Goal: Transaction & Acquisition: Purchase product/service

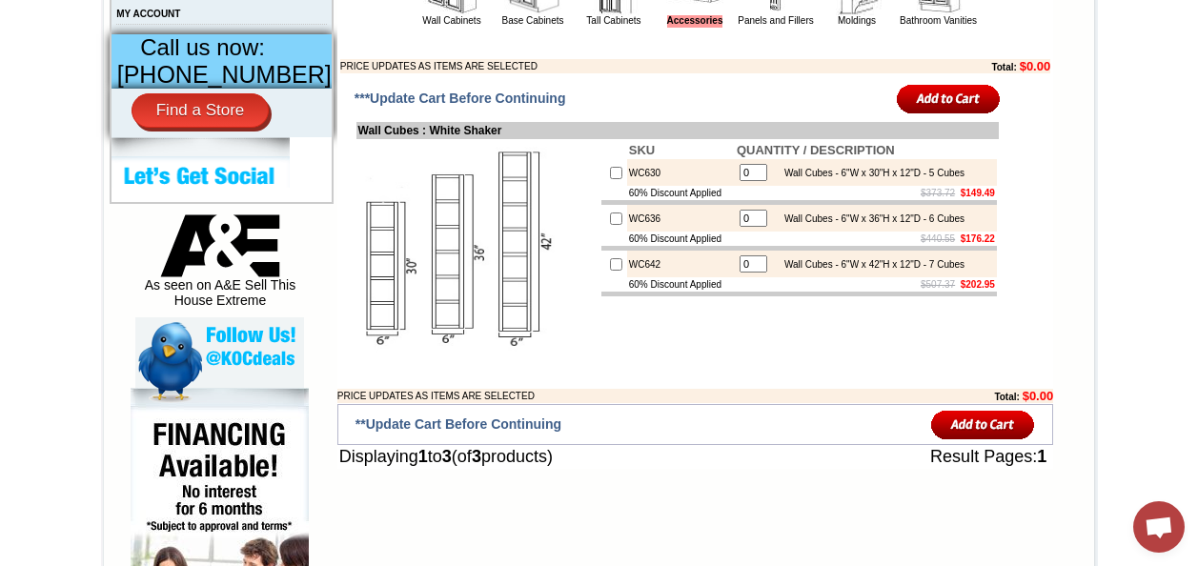
scroll to position [858, 0]
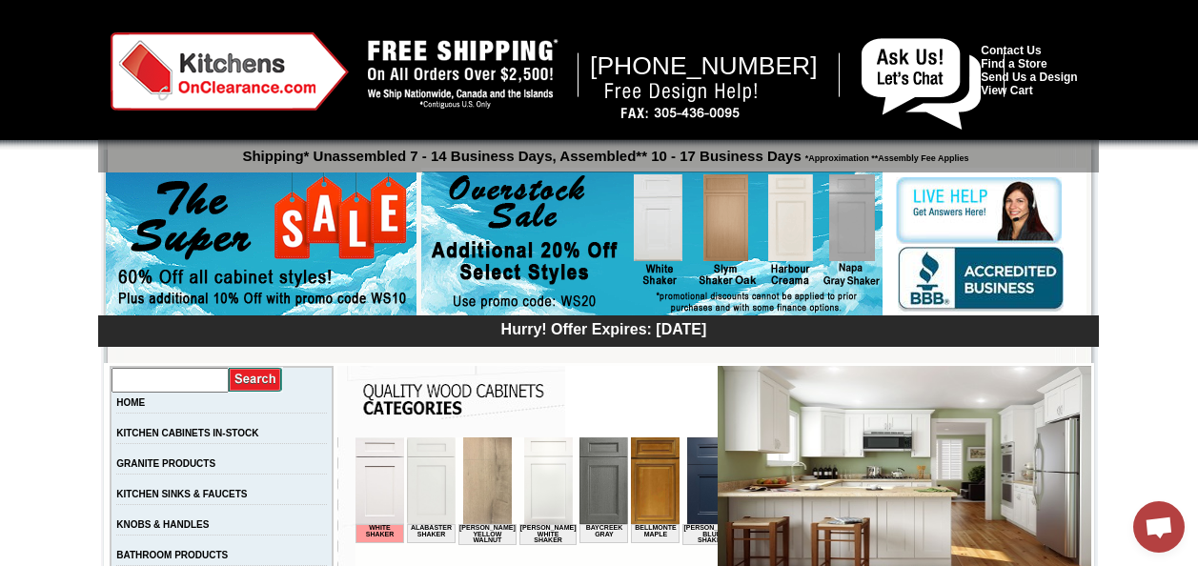
click at [174, 376] on input "text" at bounding box center [170, 380] width 117 height 25
type input "islands"
click at [229, 367] on input "image" at bounding box center [256, 380] width 54 height 26
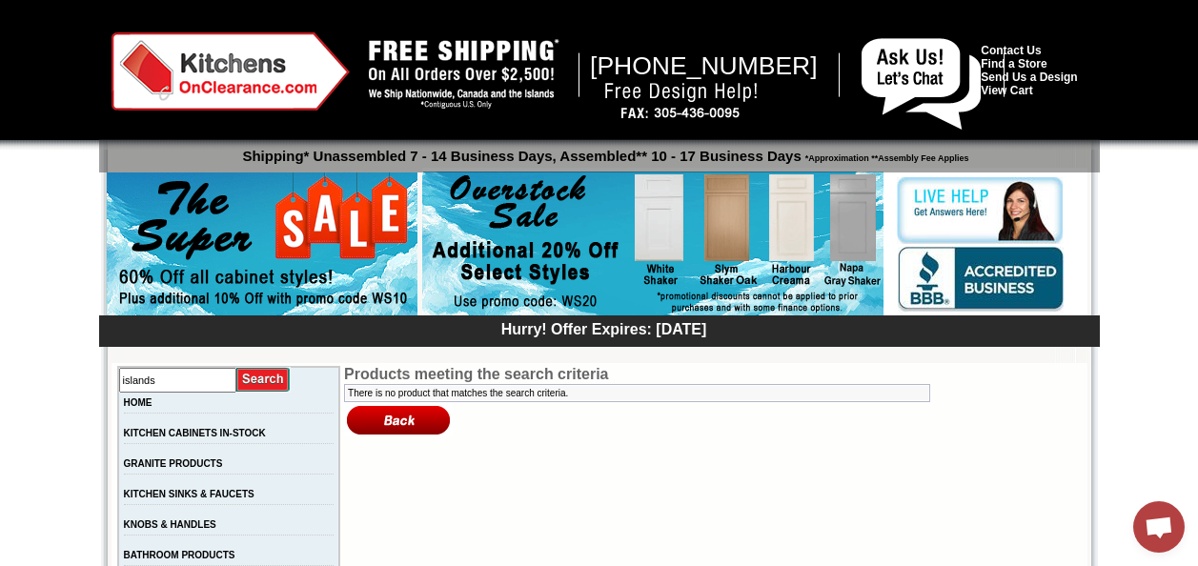
scroll to position [95, 0]
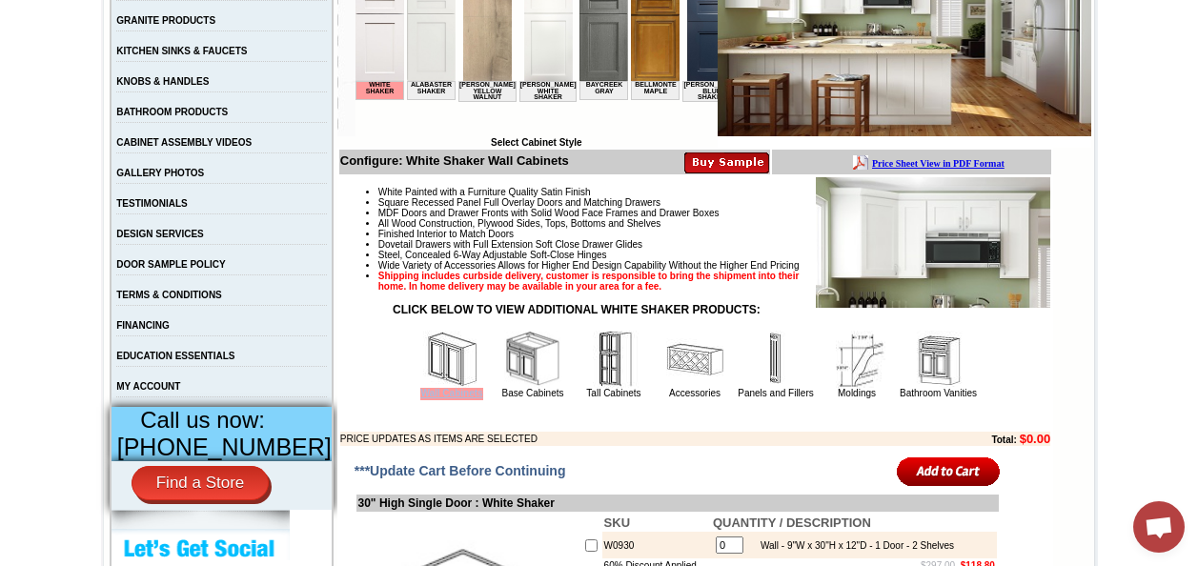
scroll to position [477, 0]
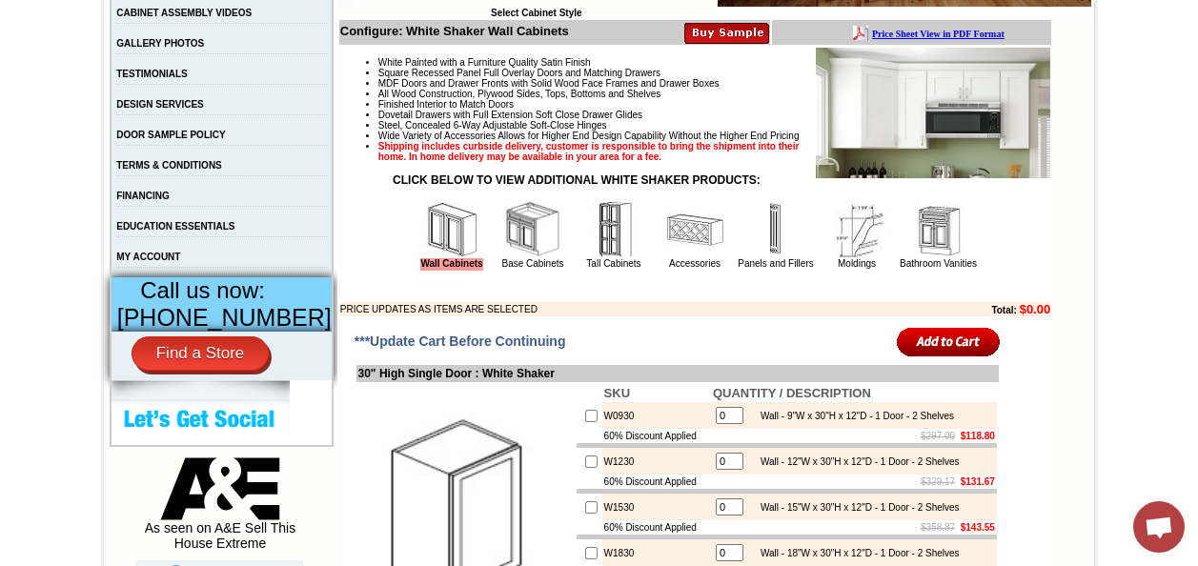
scroll to position [572, 0]
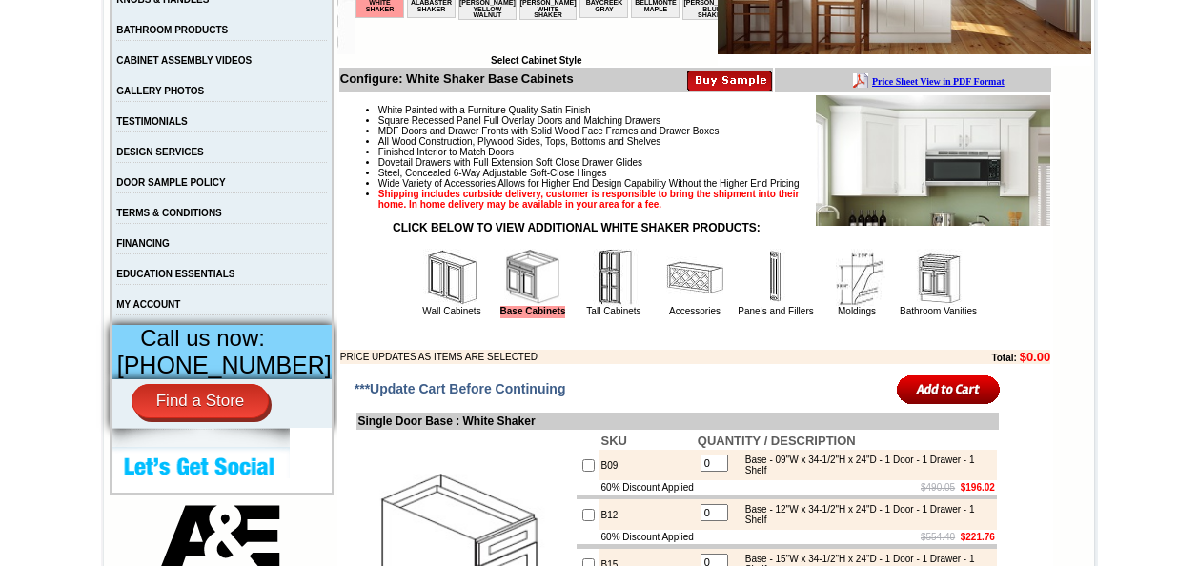
scroll to position [381, 0]
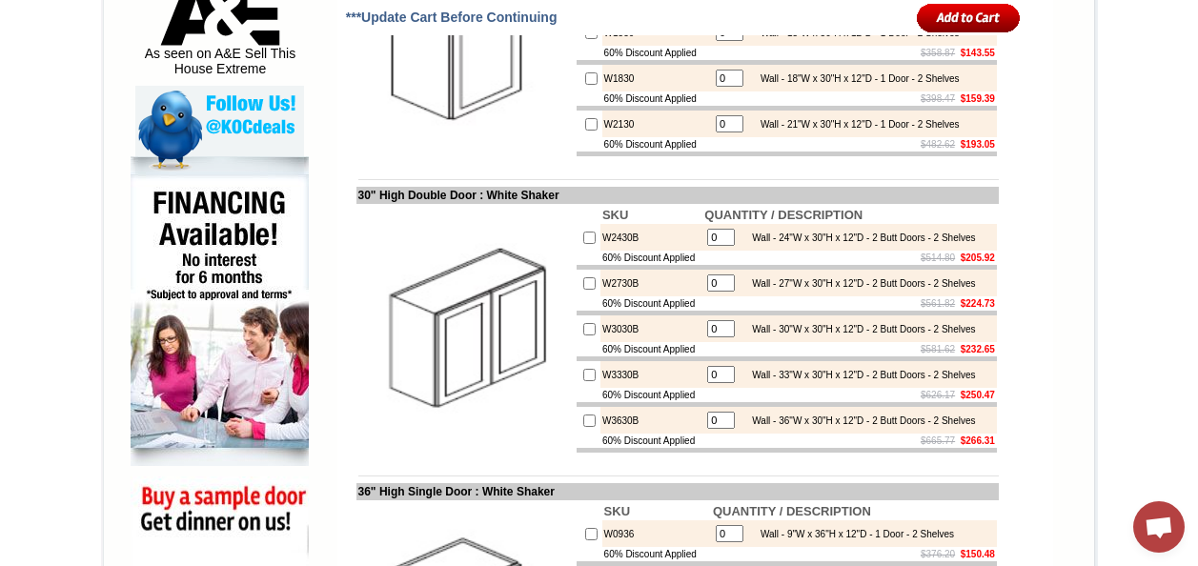
scroll to position [1049, 0]
drag, startPoint x: 716, startPoint y: 330, endPoint x: 681, endPoint y: 330, distance: 35.3
type input "2"
click at [917, 2] on input "image" at bounding box center [969, 17] width 104 height 31
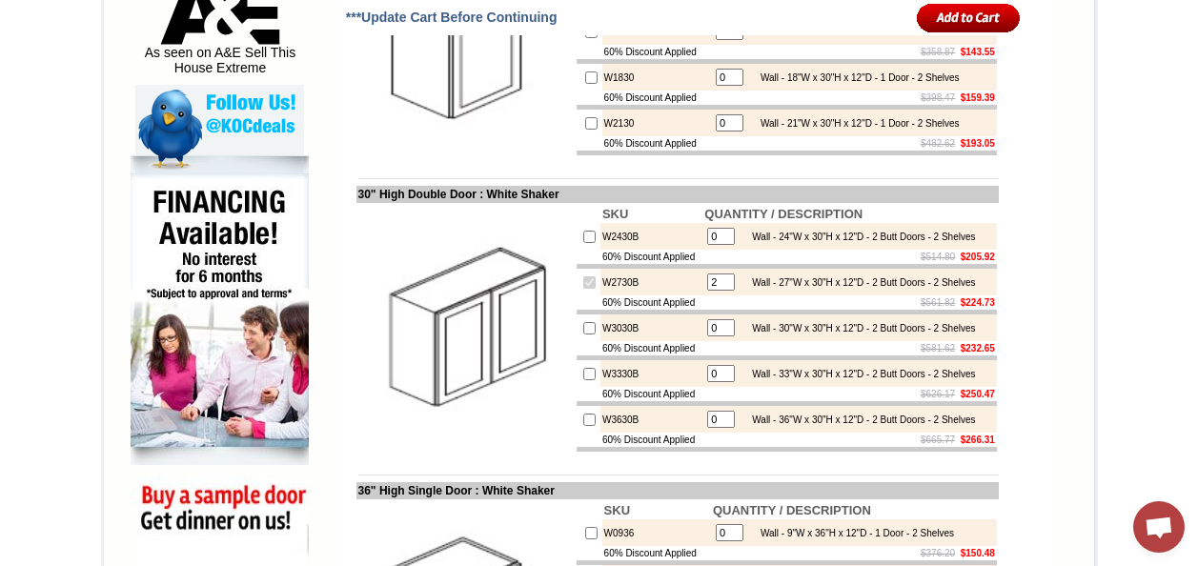
checkbox input "true"
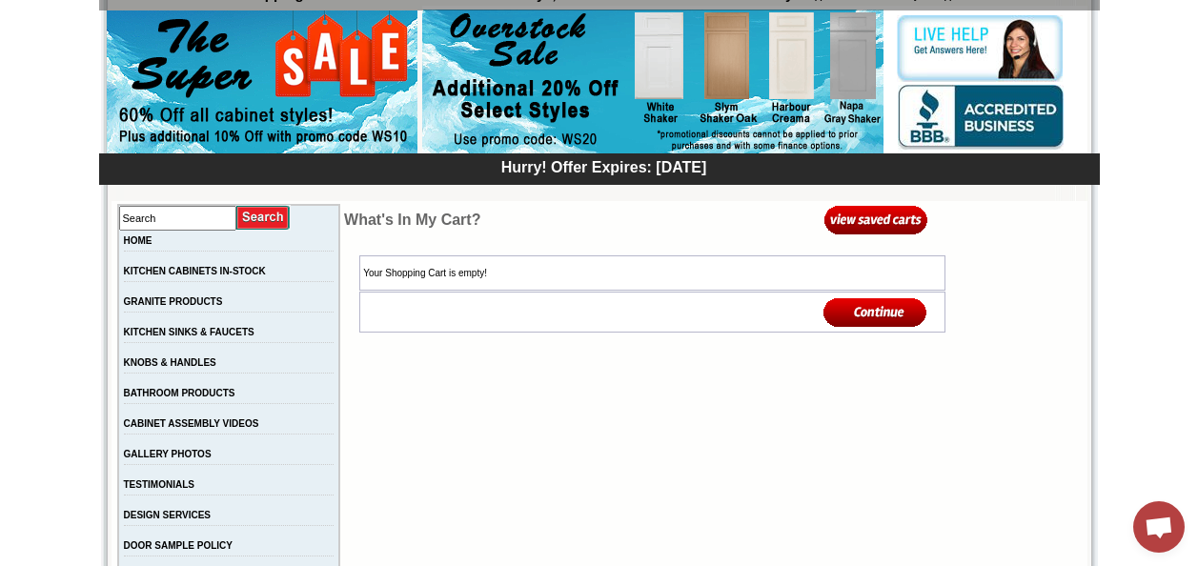
scroll to position [191, 0]
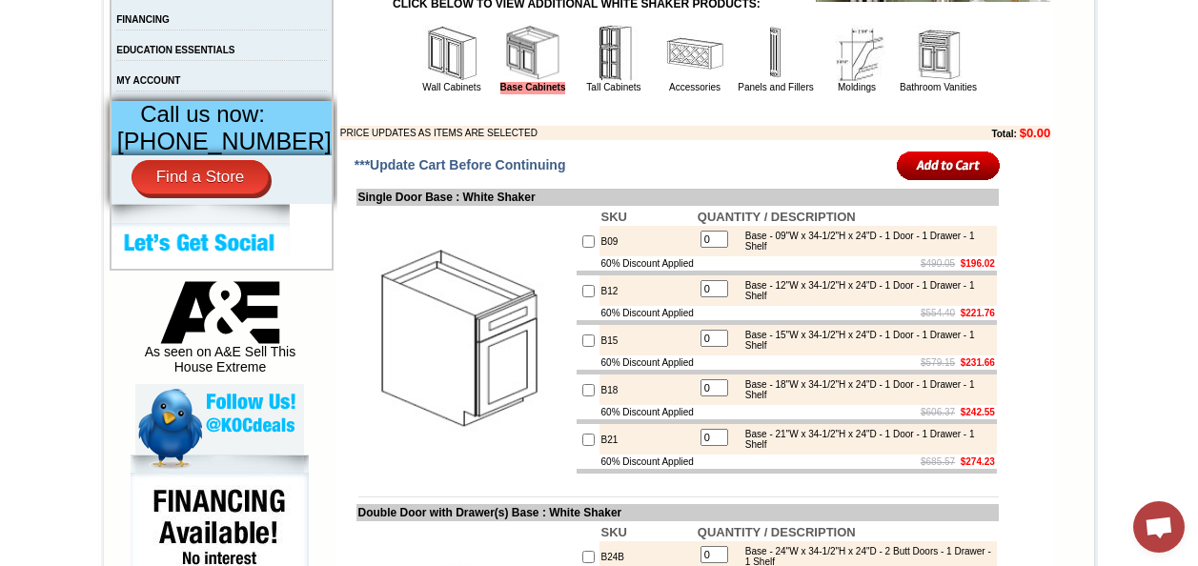
scroll to position [667, 0]
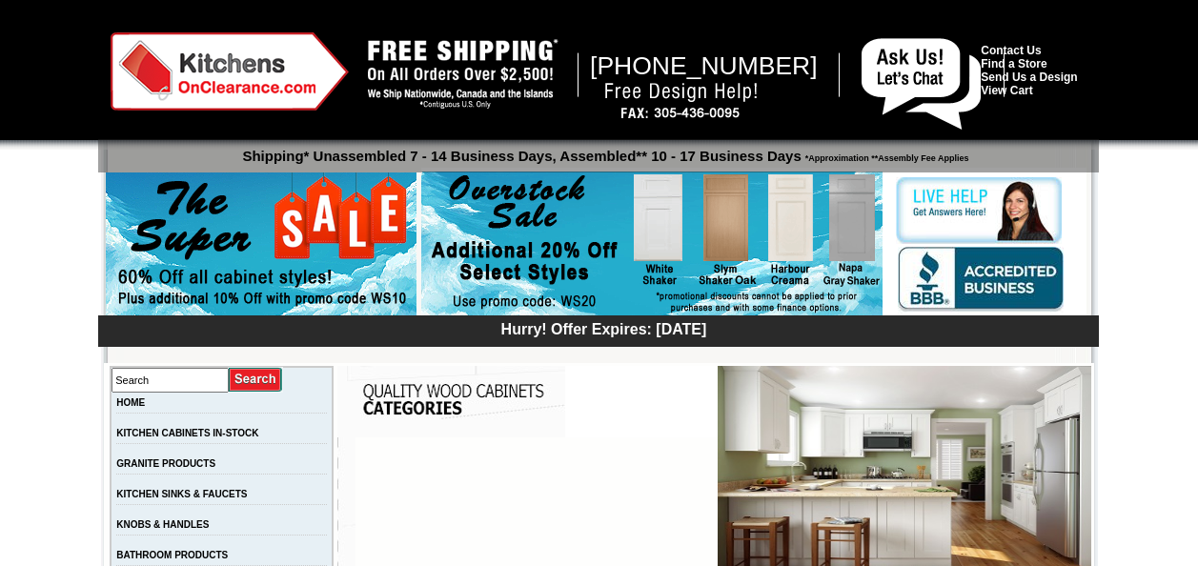
click at [432, 194] on img at bounding box center [651, 245] width 461 height 146
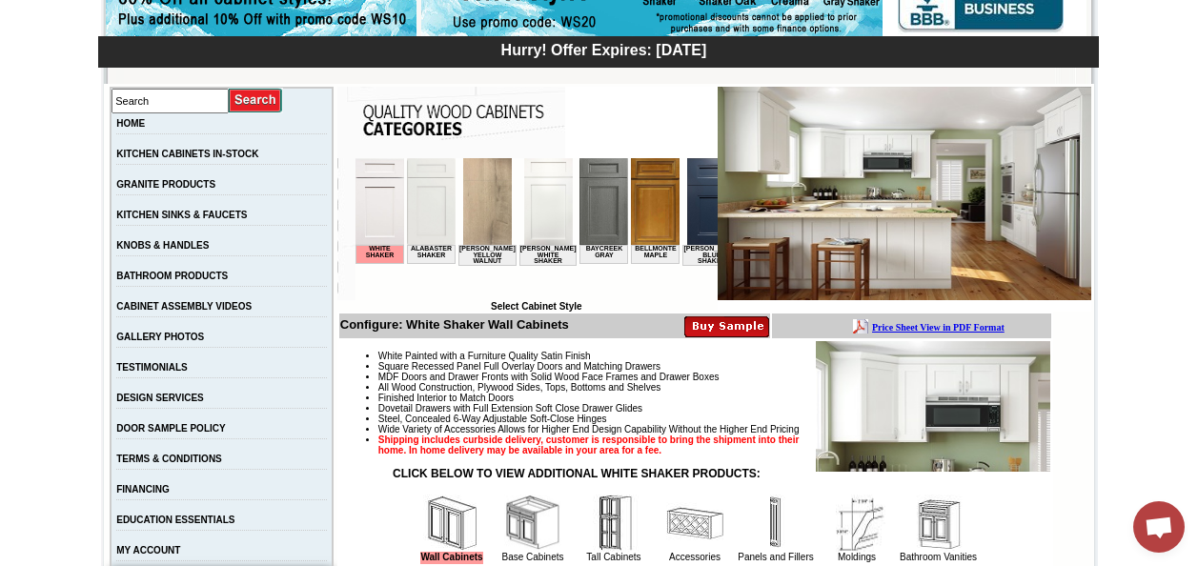
scroll to position [381, 0]
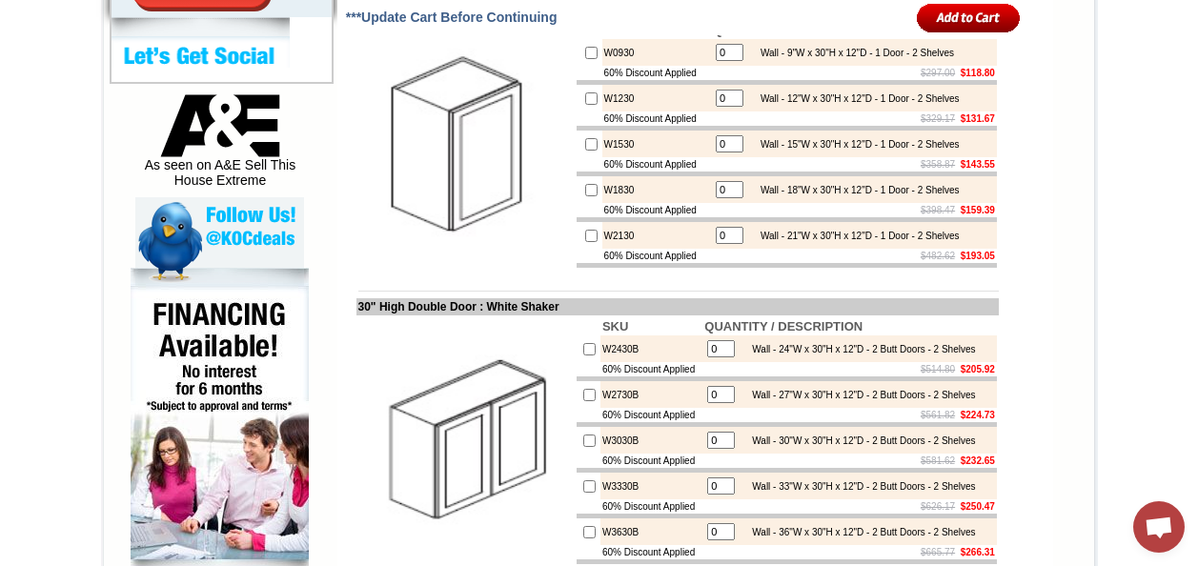
scroll to position [1144, 0]
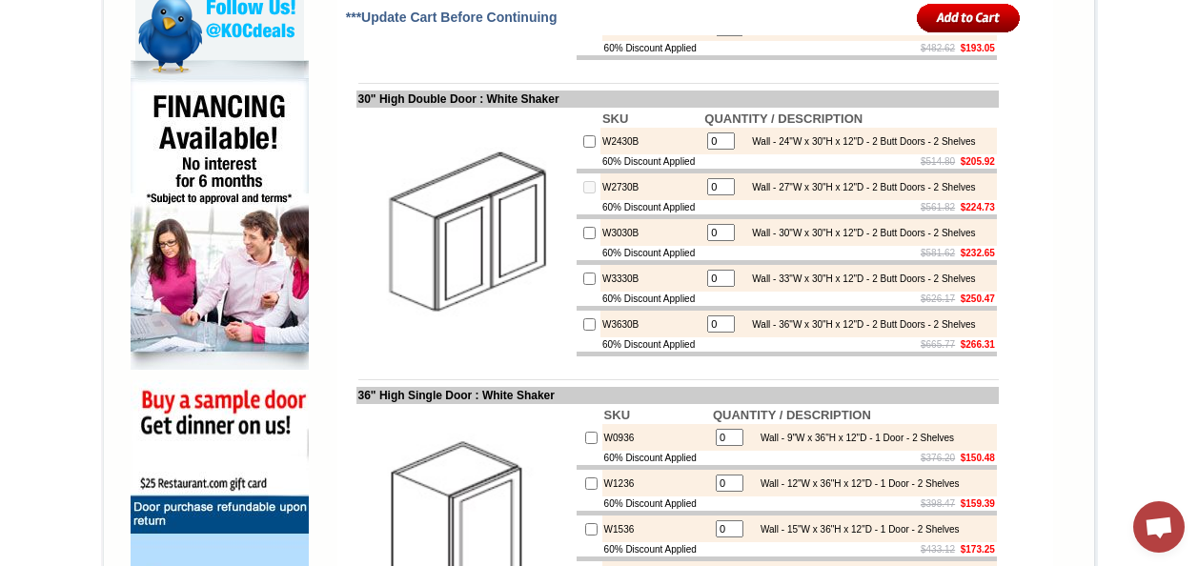
drag, startPoint x: 715, startPoint y: 234, endPoint x: 678, endPoint y: 237, distance: 37.4
type input "2"
checkbox input "true"
drag, startPoint x: 714, startPoint y: 291, endPoint x: 679, endPoint y: 298, distance: 36.1
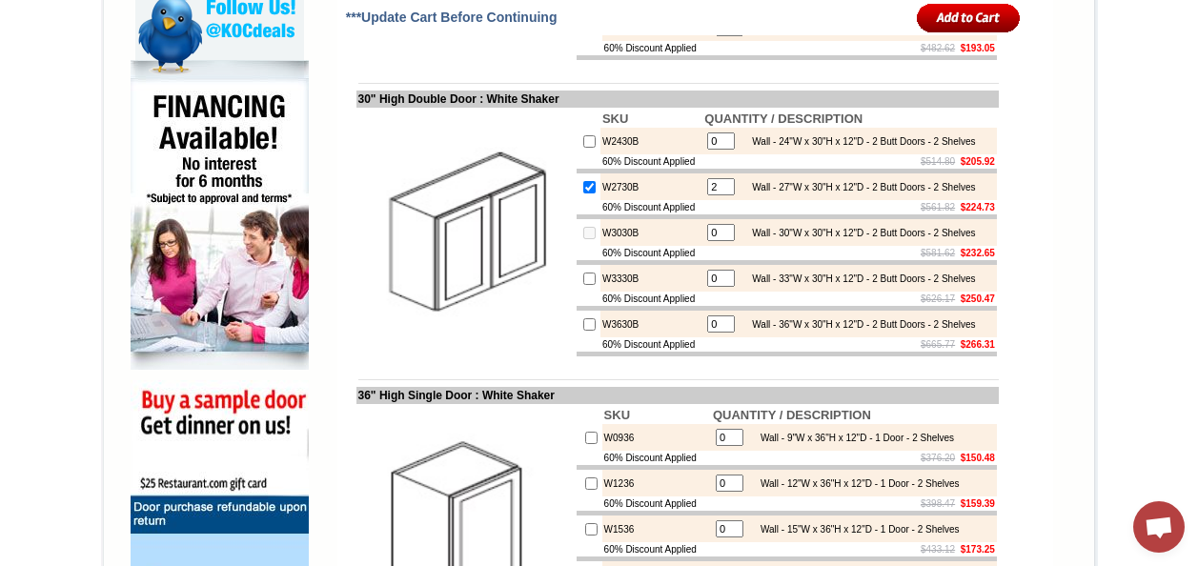
type input "1"
checkbox input "false"
type input "0"
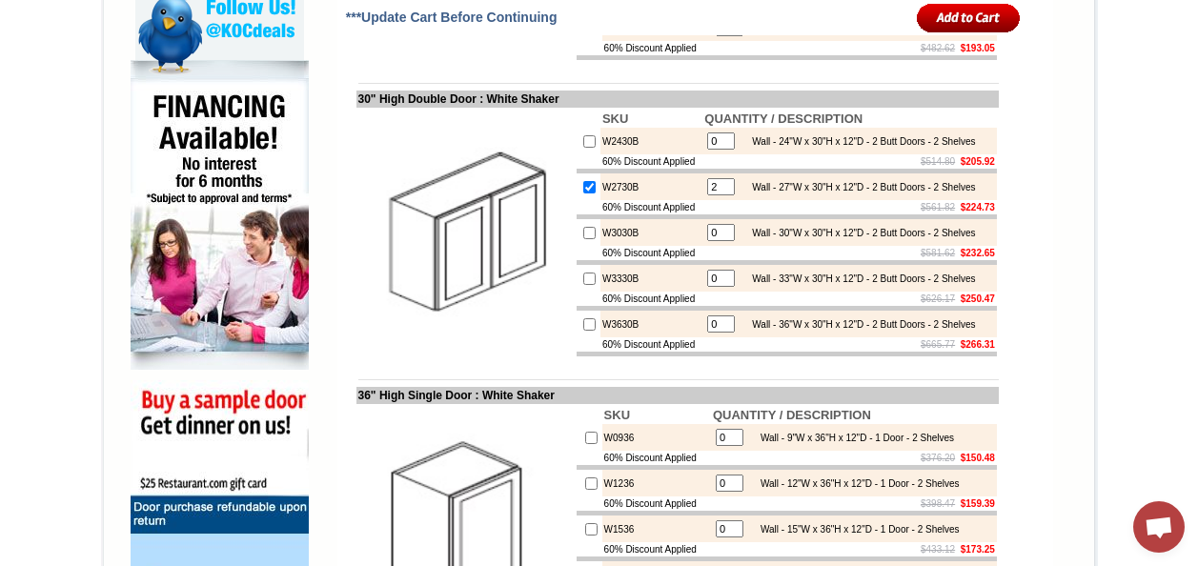
checkbox input "true"
type input "1"
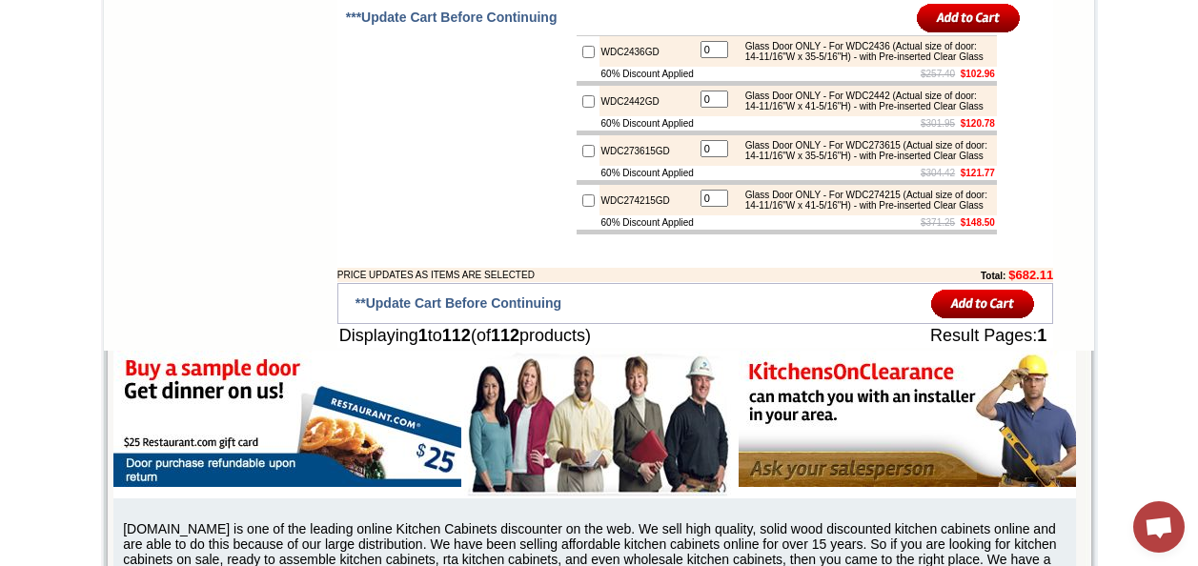
scroll to position [7626, 0]
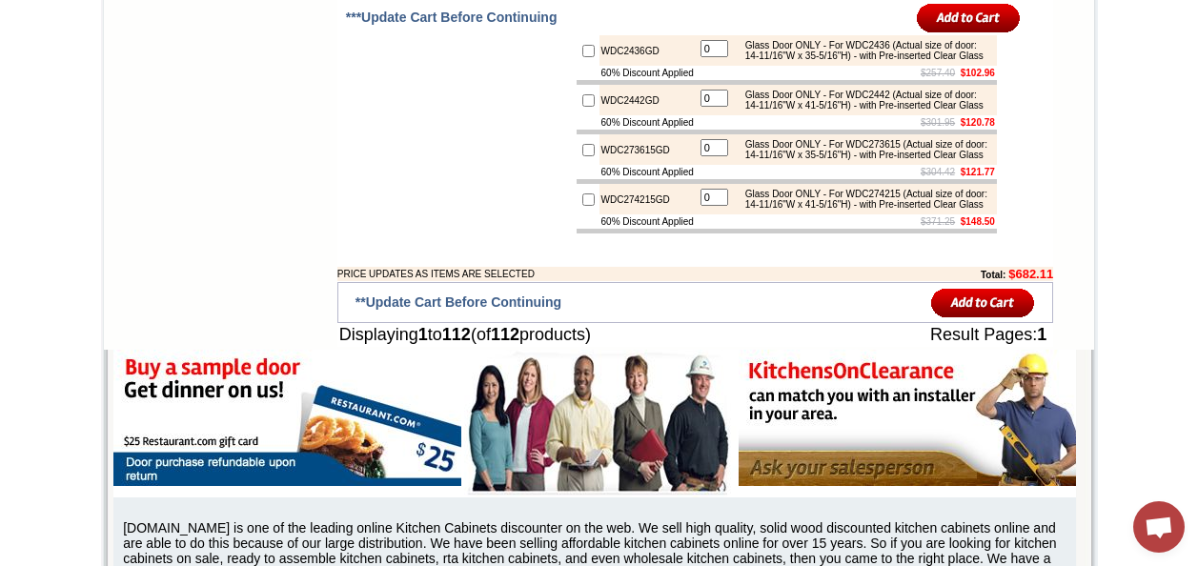
checkbox input "true"
type input "1"
click at [945, 12] on input "image" at bounding box center [969, 17] width 104 height 31
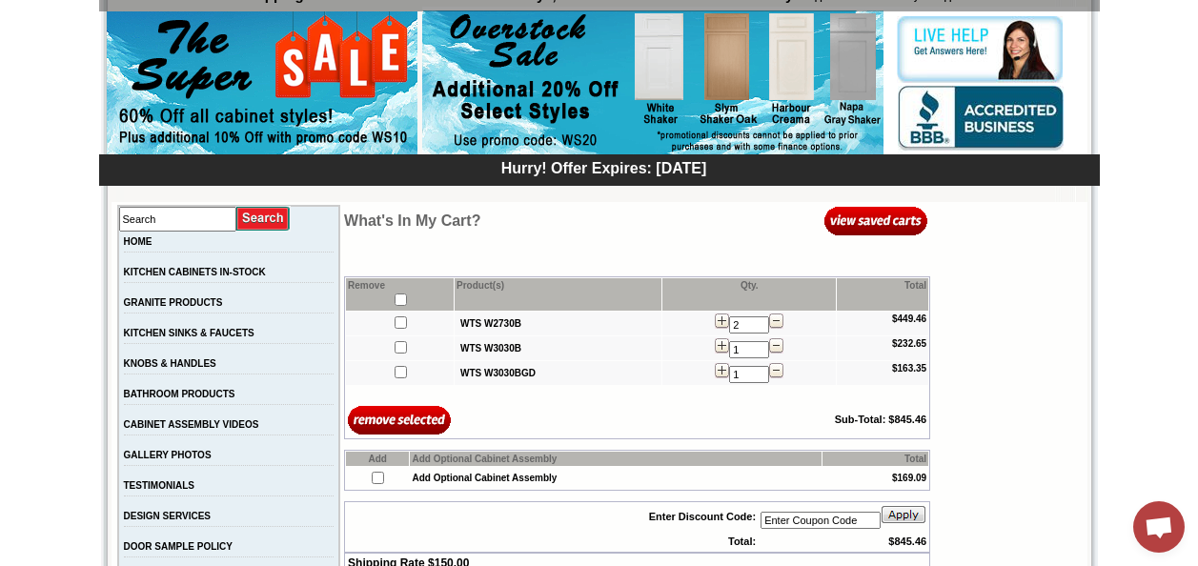
scroll to position [191, 0]
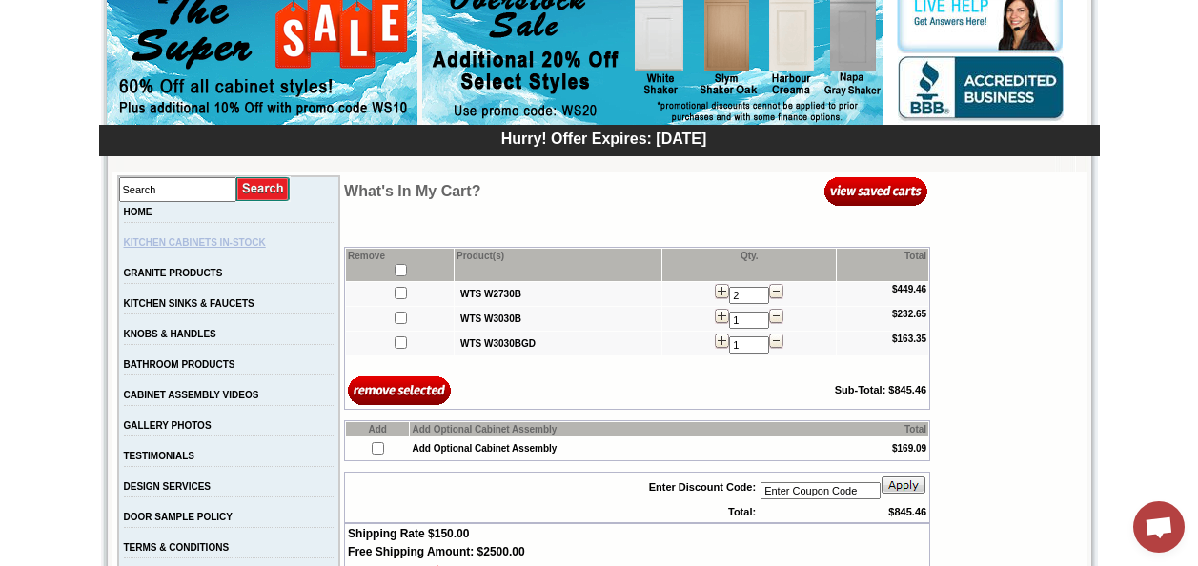
click at [175, 246] on link "KITCHEN CABINETS IN-STOCK" at bounding box center [195, 242] width 142 height 10
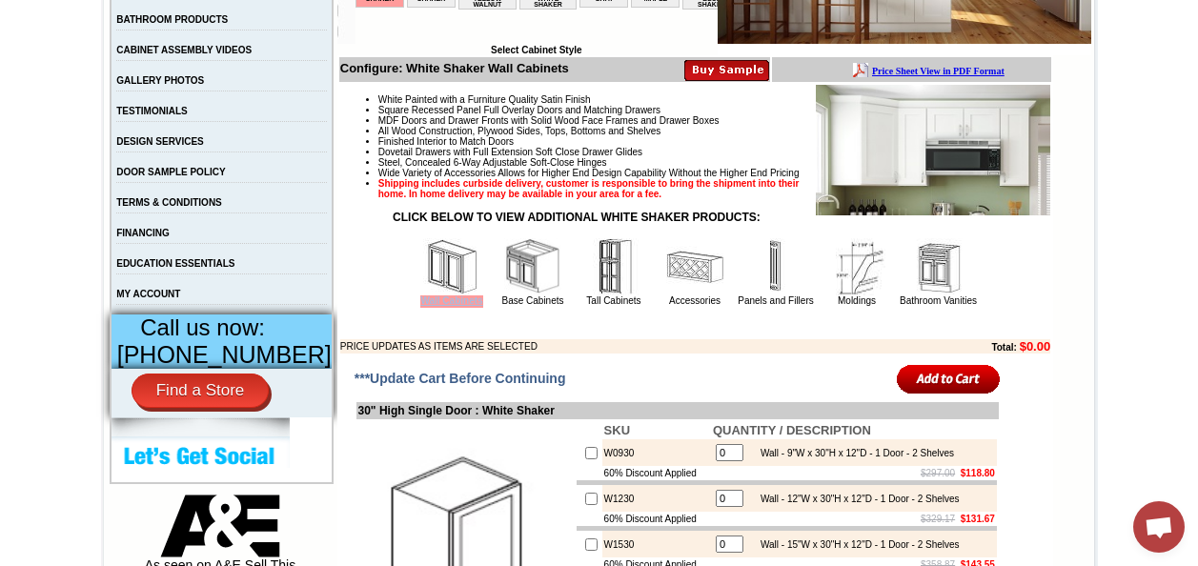
scroll to position [572, 0]
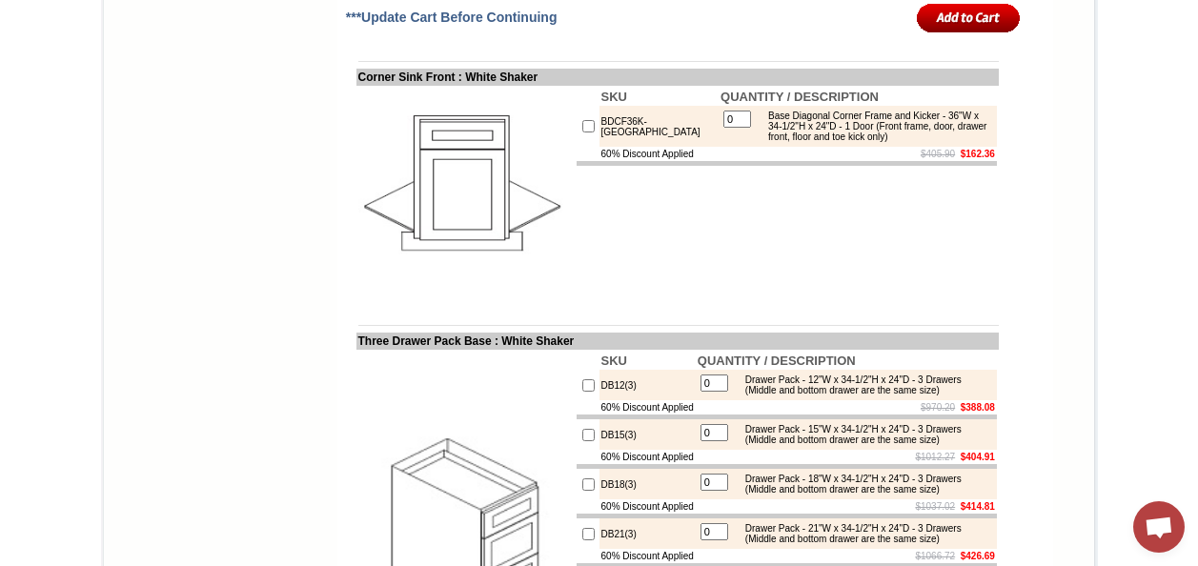
scroll to position [3146, 0]
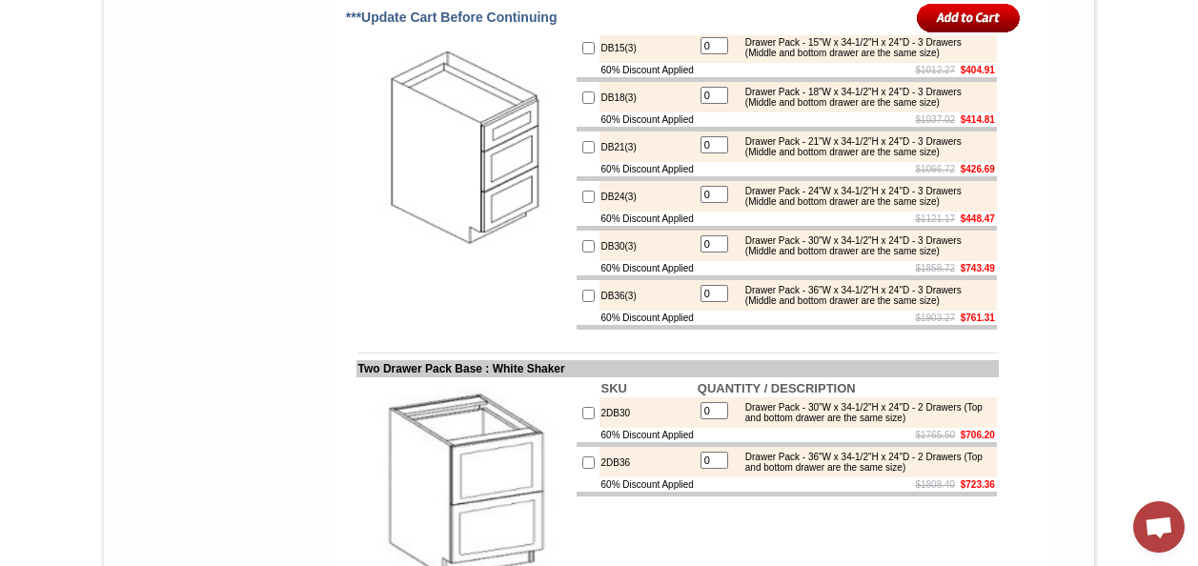
click at [582, 203] on input "checkbox" at bounding box center [588, 197] width 12 height 12
checkbox input "true"
drag, startPoint x: 710, startPoint y: 362, endPoint x: 679, endPoint y: 361, distance: 31.5
click at [680, 212] on tr "DB24(3) 1 Drawer Pack - 24"W x 34-1/2"H x 24"D - 3 Drawers (Middle and bottom d…" at bounding box center [787, 196] width 420 height 31
type input "2"
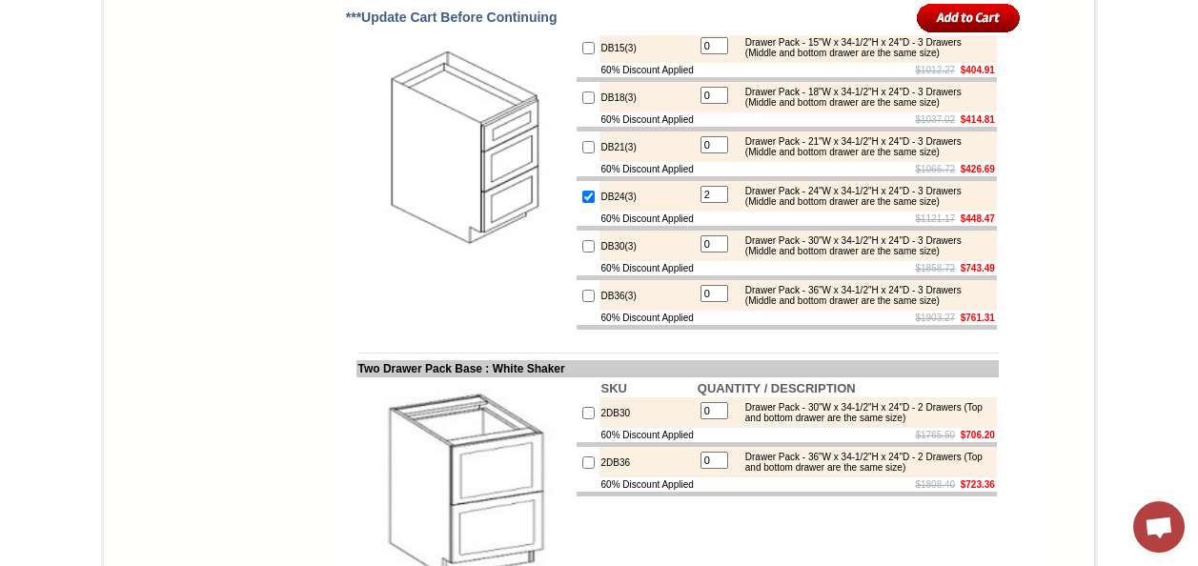
click at [582, 302] on input "checkbox" at bounding box center [588, 296] width 12 height 12
checkbox input "true"
type input "1"
click at [948, 14] on input "image" at bounding box center [969, 17] width 104 height 31
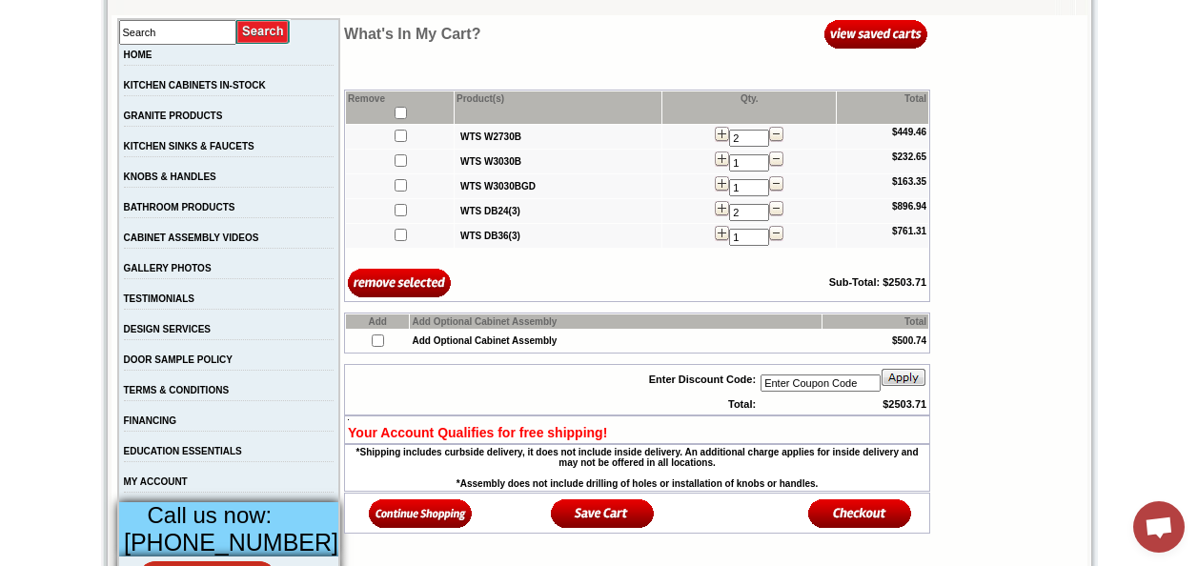
scroll to position [381, 0]
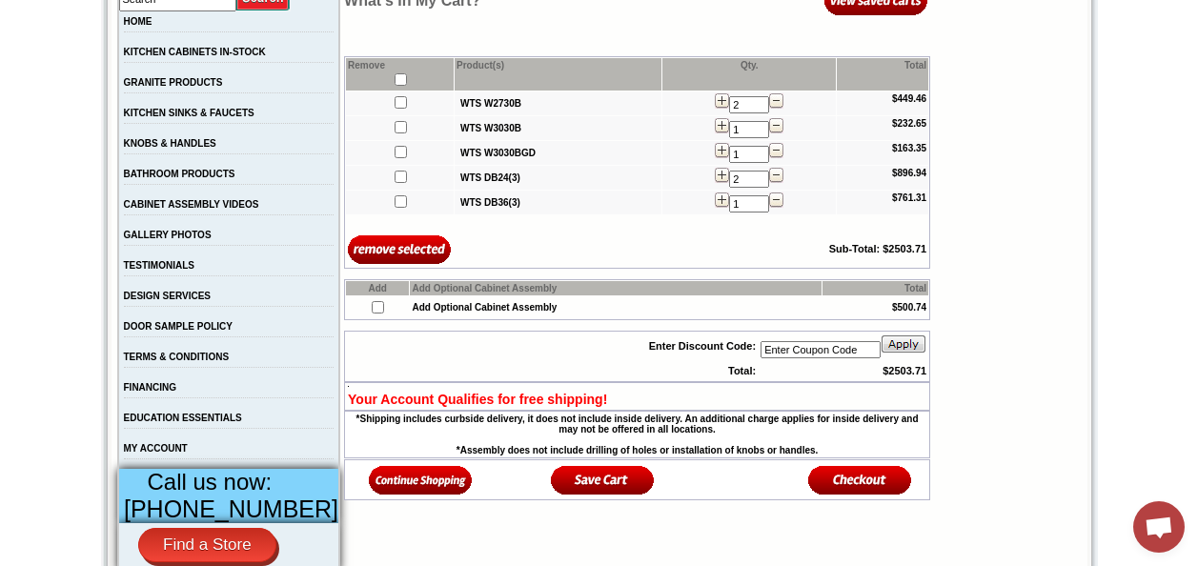
click at [372, 313] on input "checkbox" at bounding box center [378, 307] width 12 height 12
checkbox input "true"
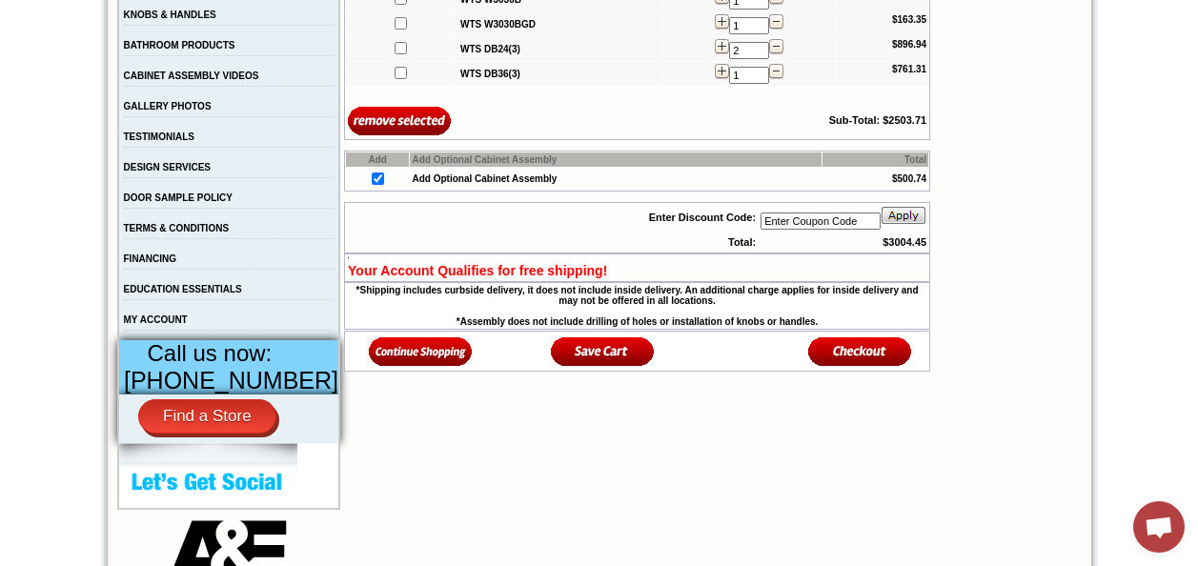
scroll to position [477, 0]
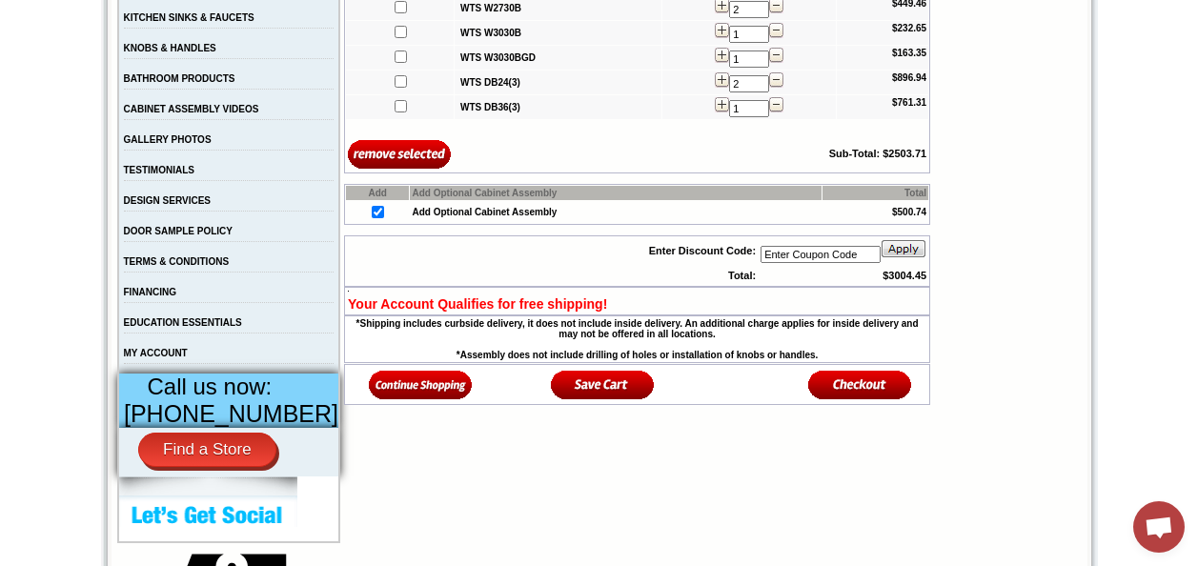
click at [372, 215] on input "checkbox" at bounding box center [378, 212] width 12 height 12
checkbox input "false"
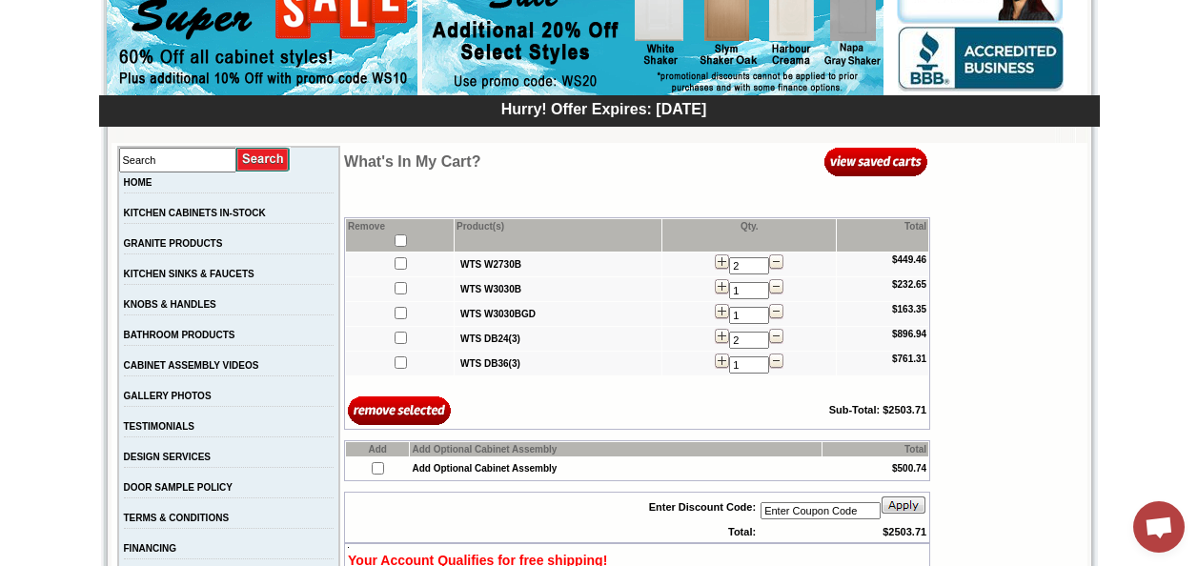
scroll to position [286, 0]
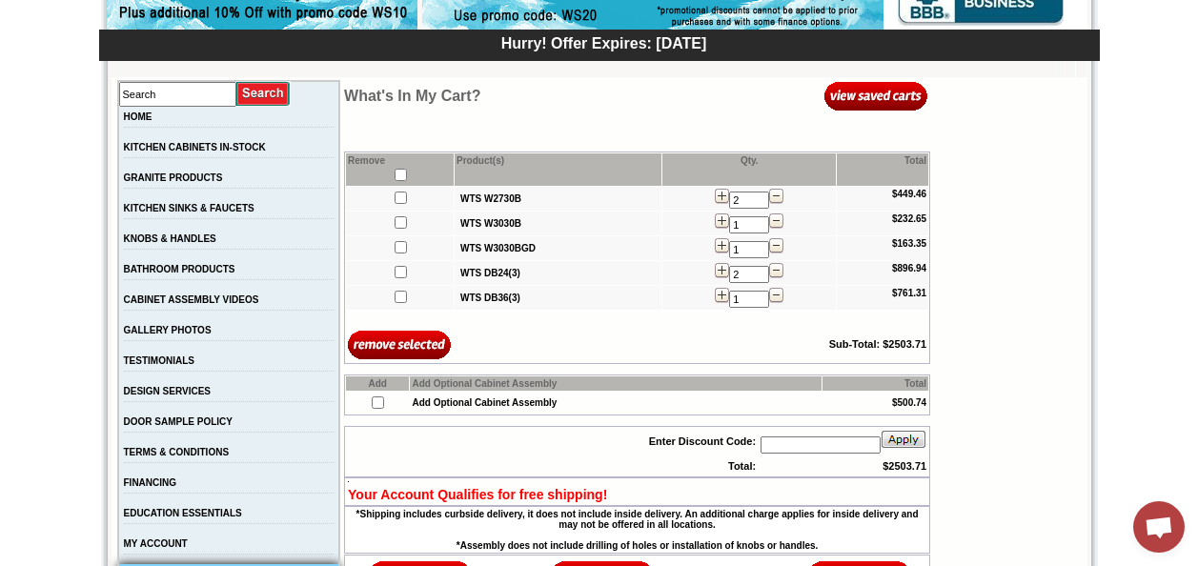
click at [766, 448] on input "text" at bounding box center [821, 445] width 120 height 17
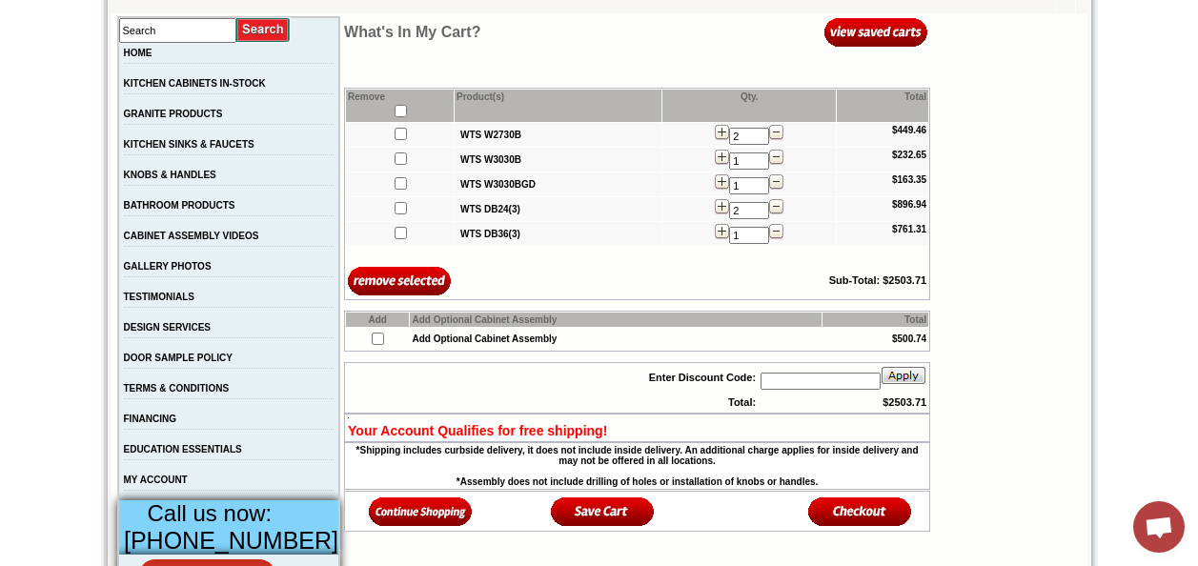
scroll to position [381, 0]
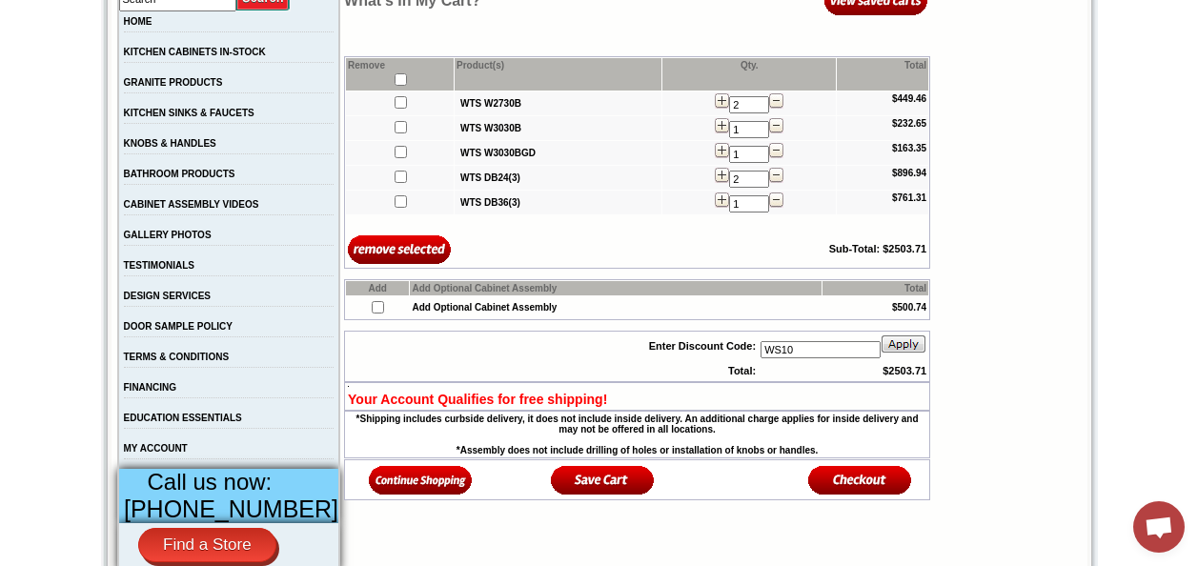
type input "WS10"
click at [348, 234] on input "image" at bounding box center [400, 249] width 104 height 31
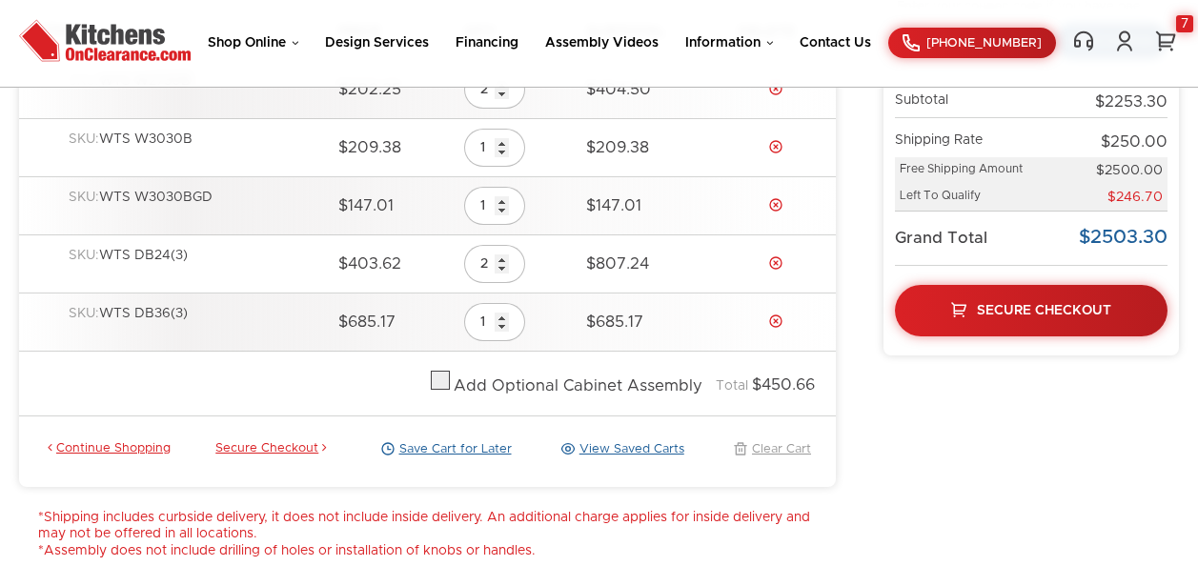
scroll to position [381, 0]
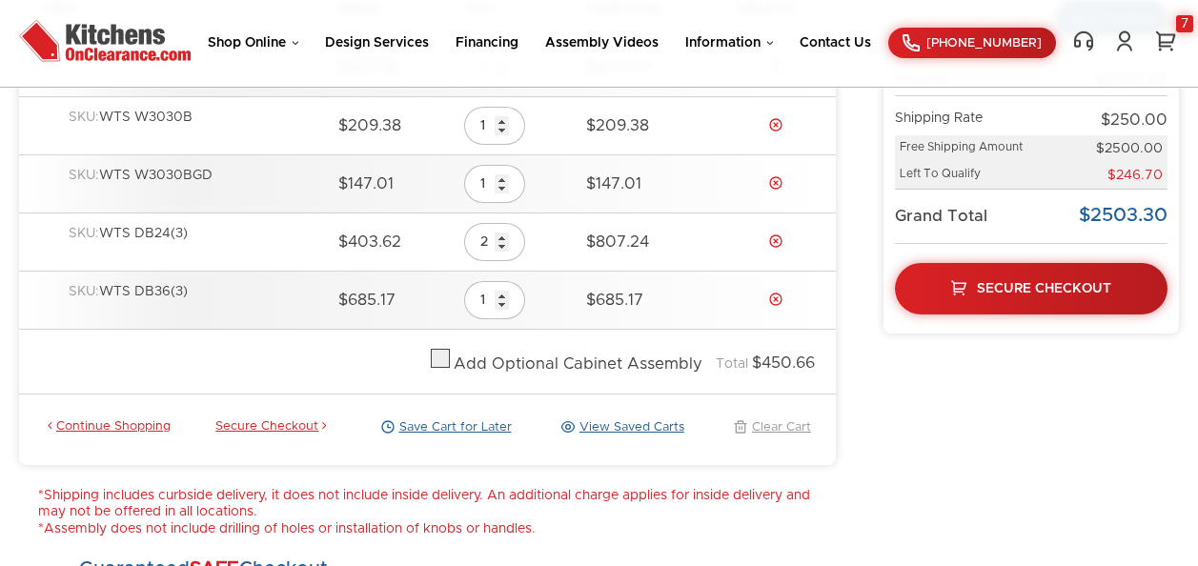
click at [442, 359] on label at bounding box center [440, 363] width 19 height 13
checkbox input "true"
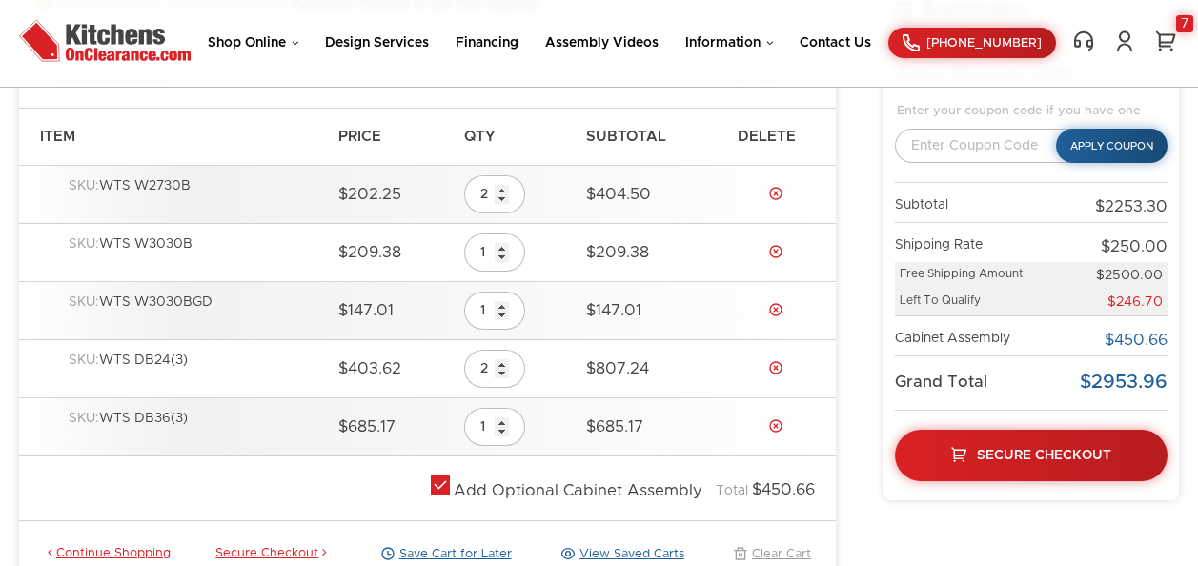
scroll to position [286, 0]
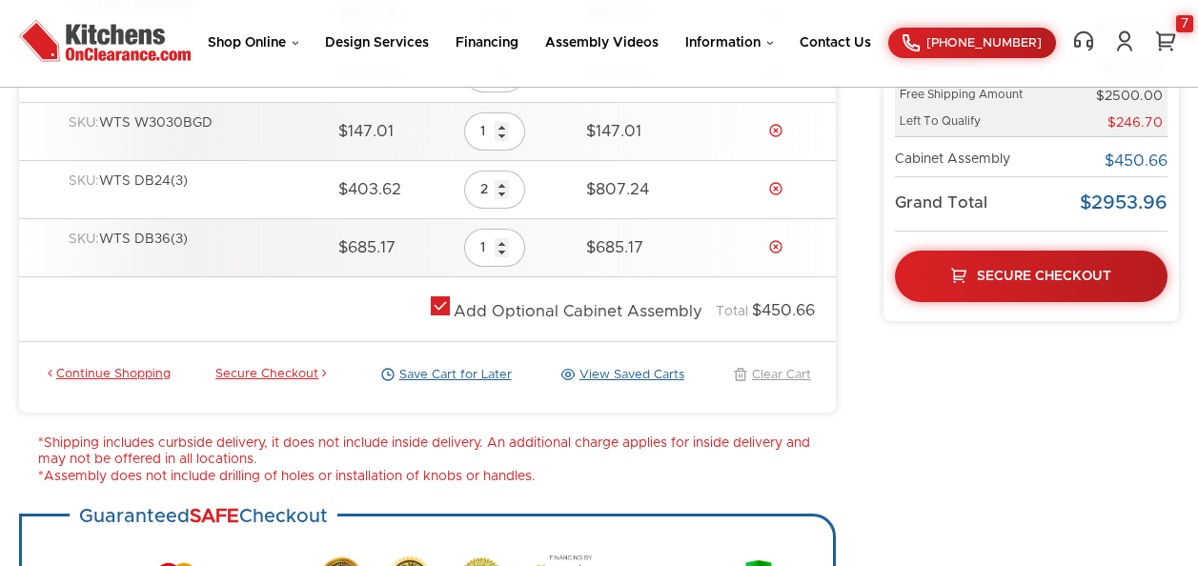
scroll to position [477, 0]
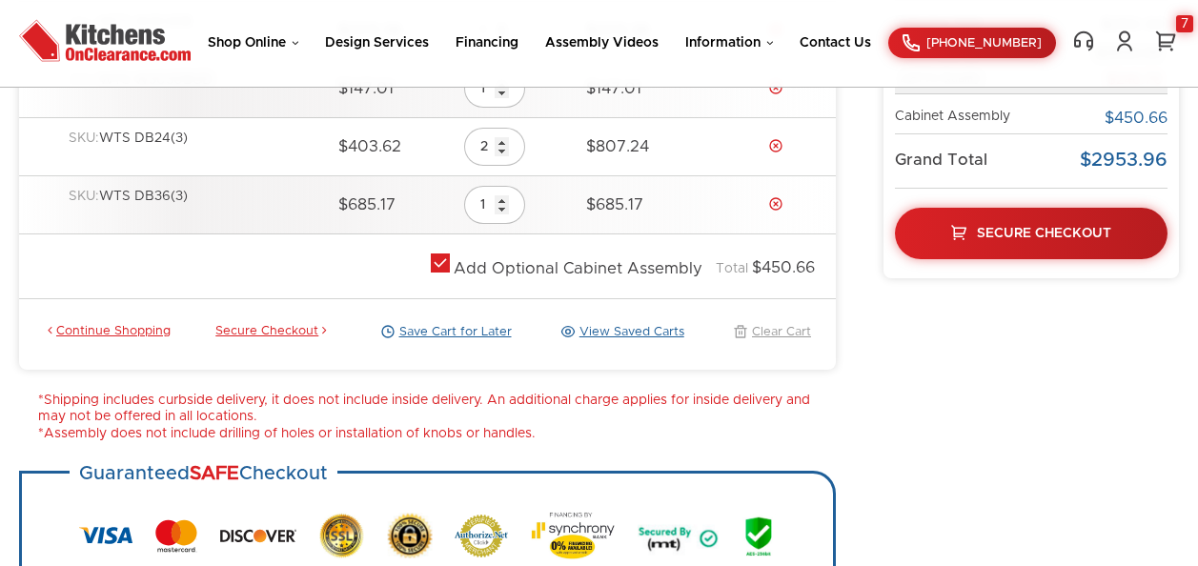
click at [451, 332] on link "Save Cart for Later" at bounding box center [444, 332] width 135 height 17
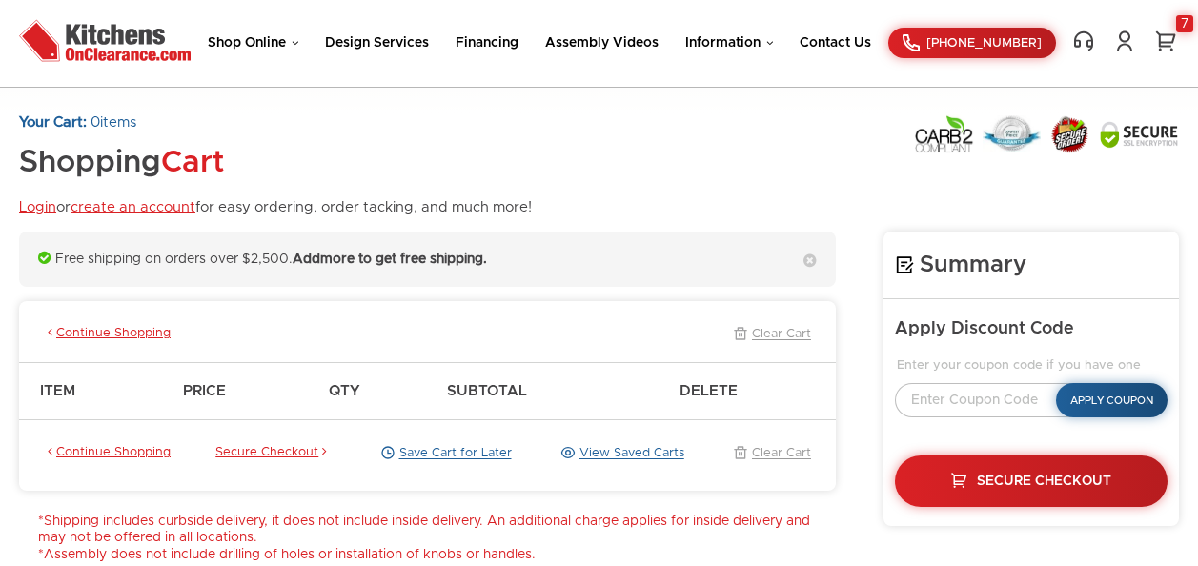
scroll to position [366, 0]
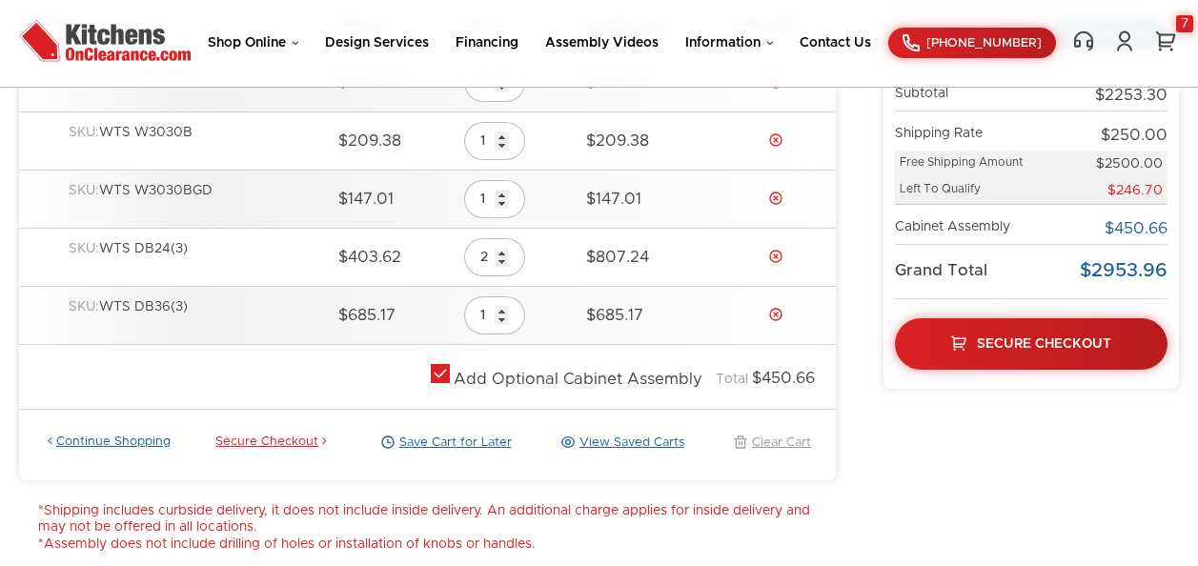
click at [123, 440] on link "Continue Shopping" at bounding box center [107, 443] width 127 height 17
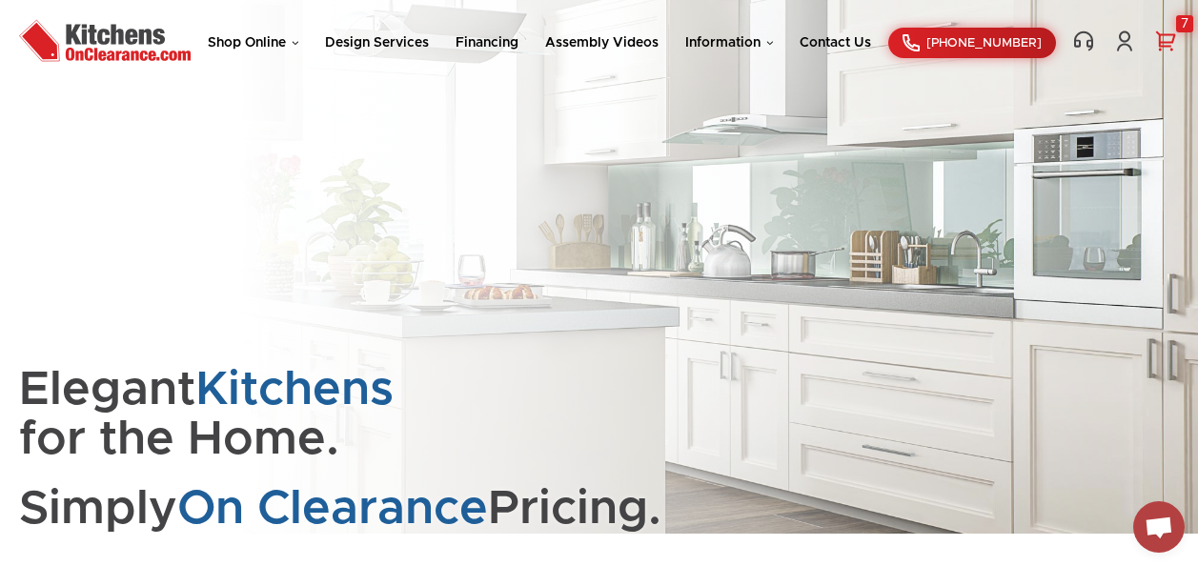
drag, startPoint x: 1173, startPoint y: 29, endPoint x: 1172, endPoint y: 44, distance: 15.3
click at [1172, 44] on div "Shop Online Kitchen Cabinets Kitchen Sinks & Faucets Knobs & Handles Bathroom P…" at bounding box center [599, 43] width 1198 height 58
click at [1170, 39] on link "7" at bounding box center [1166, 41] width 27 height 23
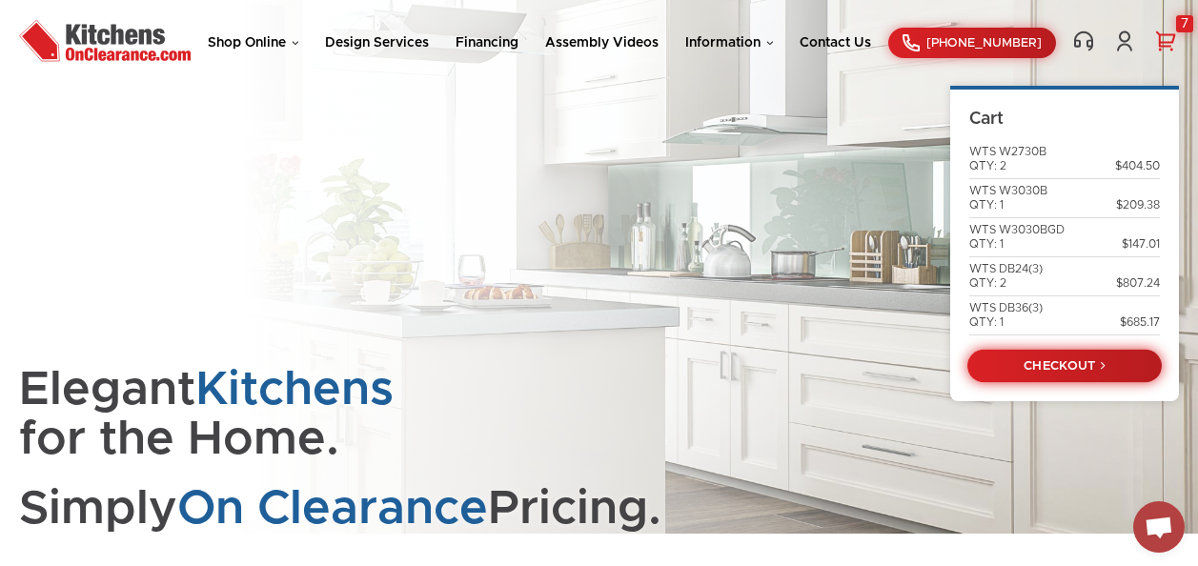
click at [1051, 370] on link "CHECKOUT" at bounding box center [1065, 365] width 194 height 33
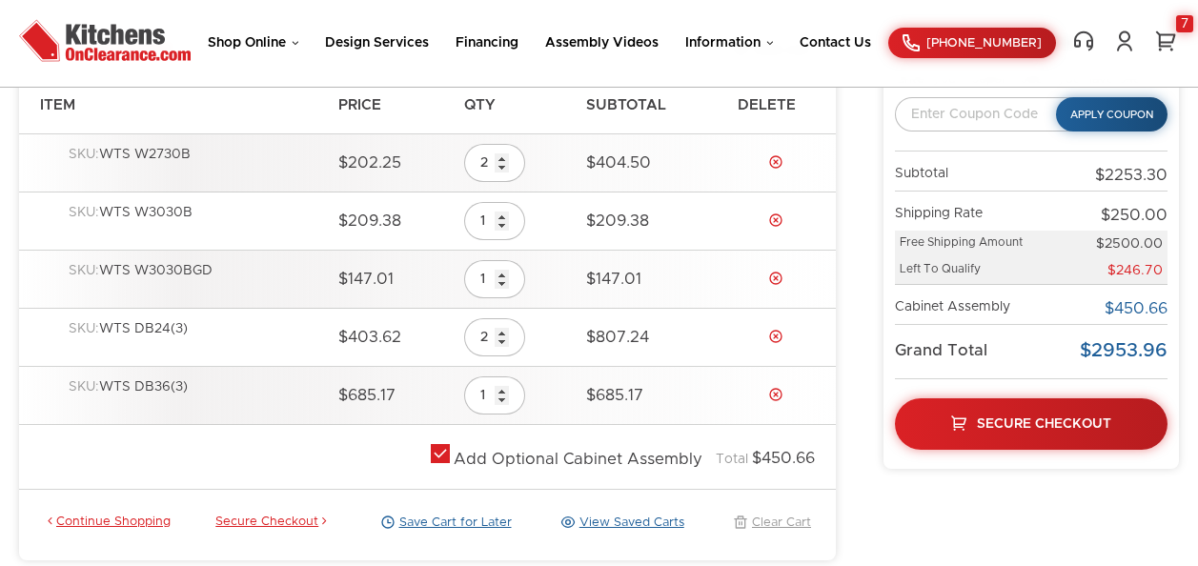
scroll to position [381, 0]
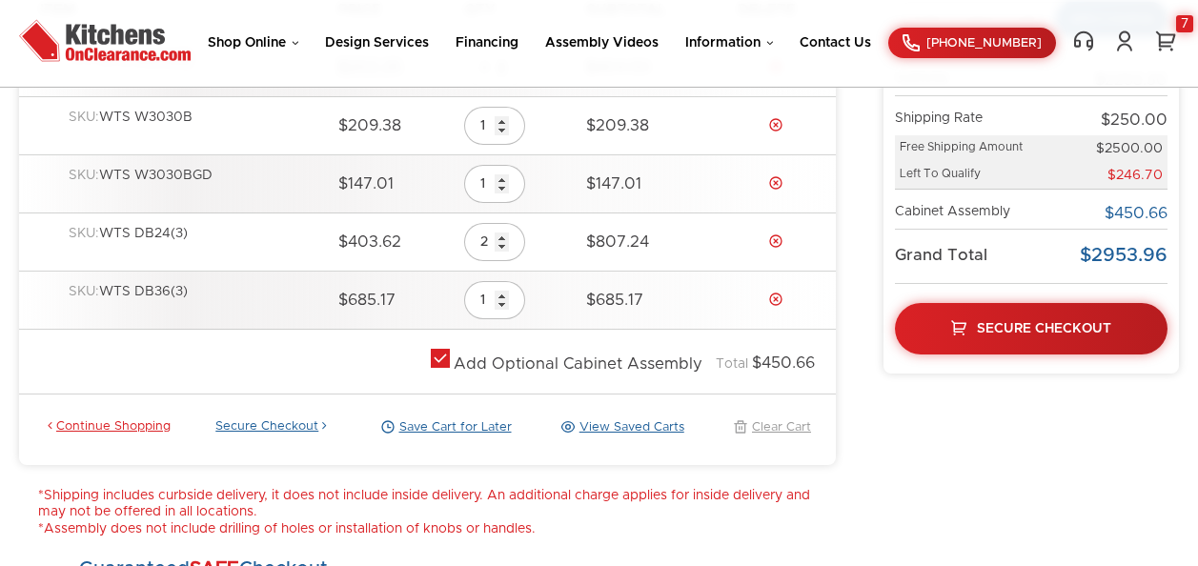
click at [268, 426] on link "Secure Checkout" at bounding box center [272, 427] width 115 height 17
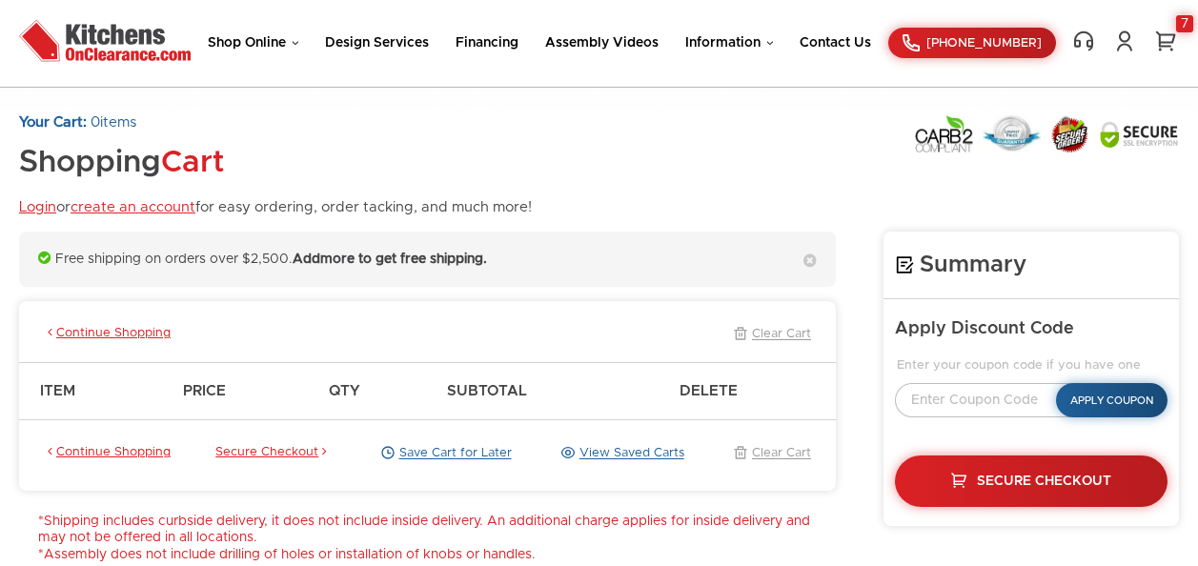
scroll to position [366, 0]
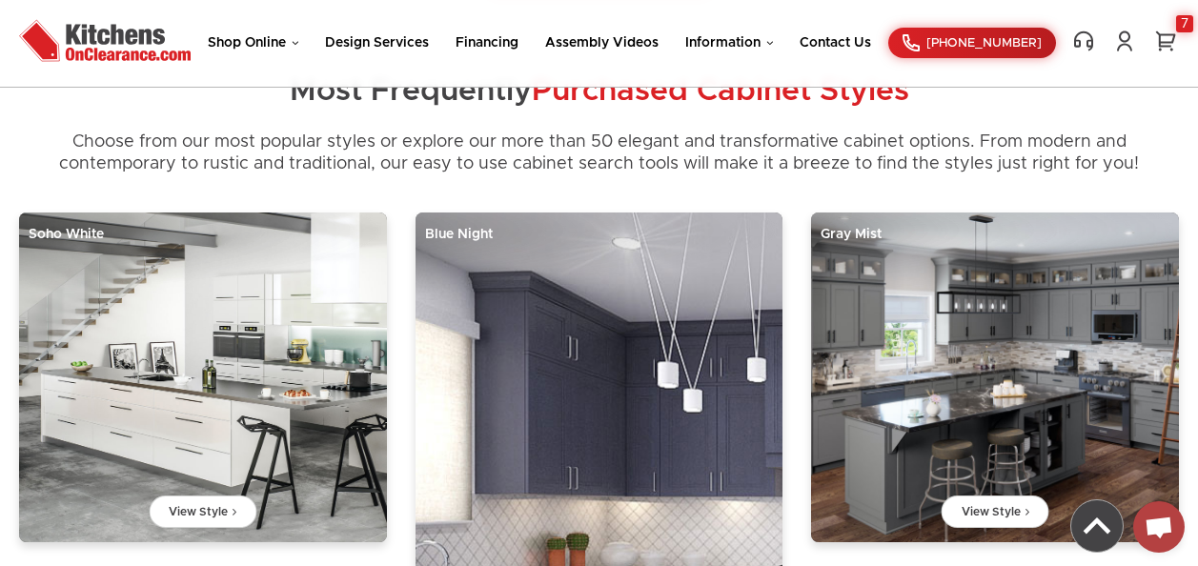
scroll to position [858, 0]
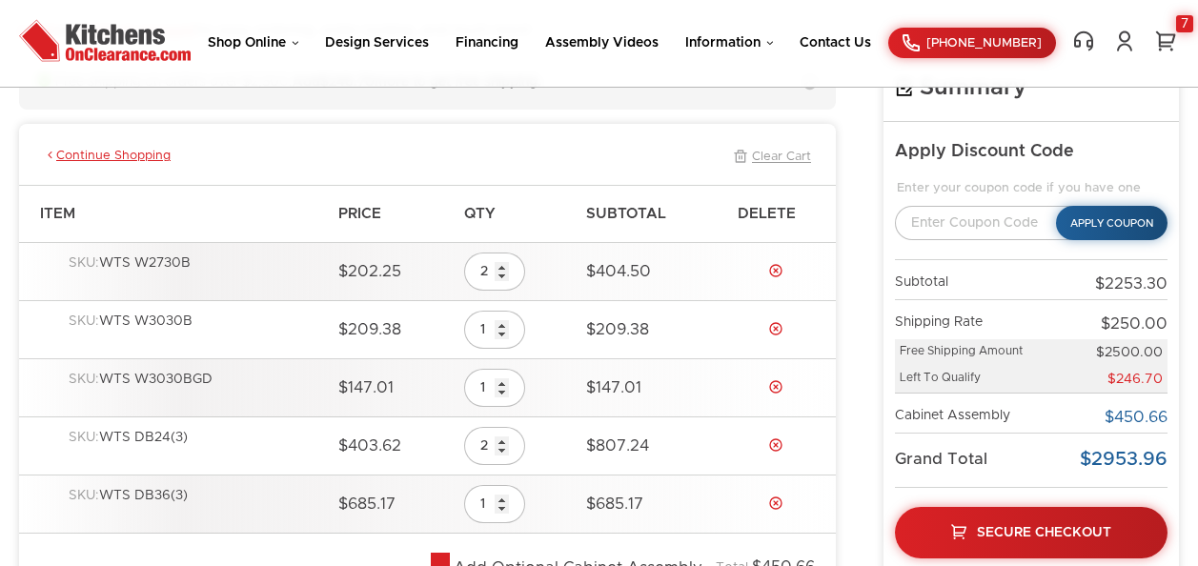
scroll to position [175, 0]
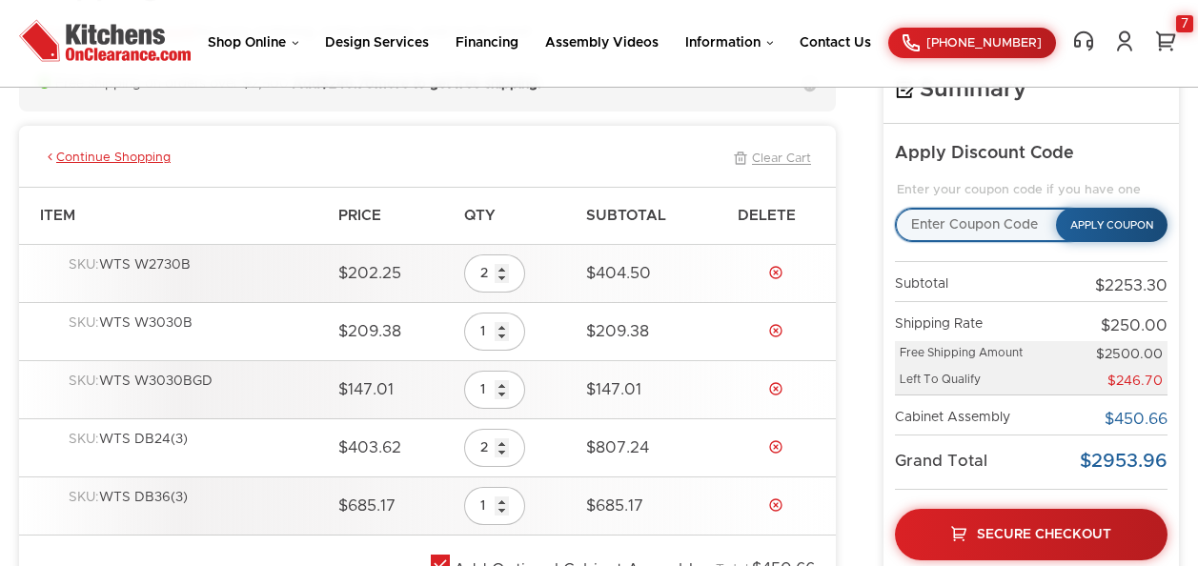
click at [1038, 225] on input "text" at bounding box center [990, 225] width 190 height 34
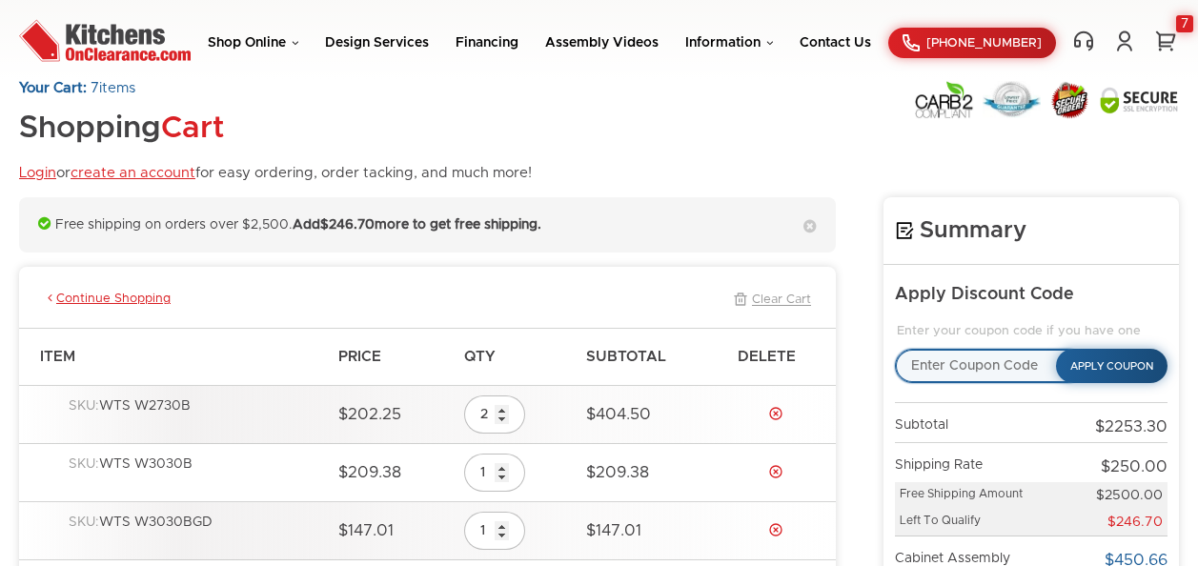
scroll to position [0, 0]
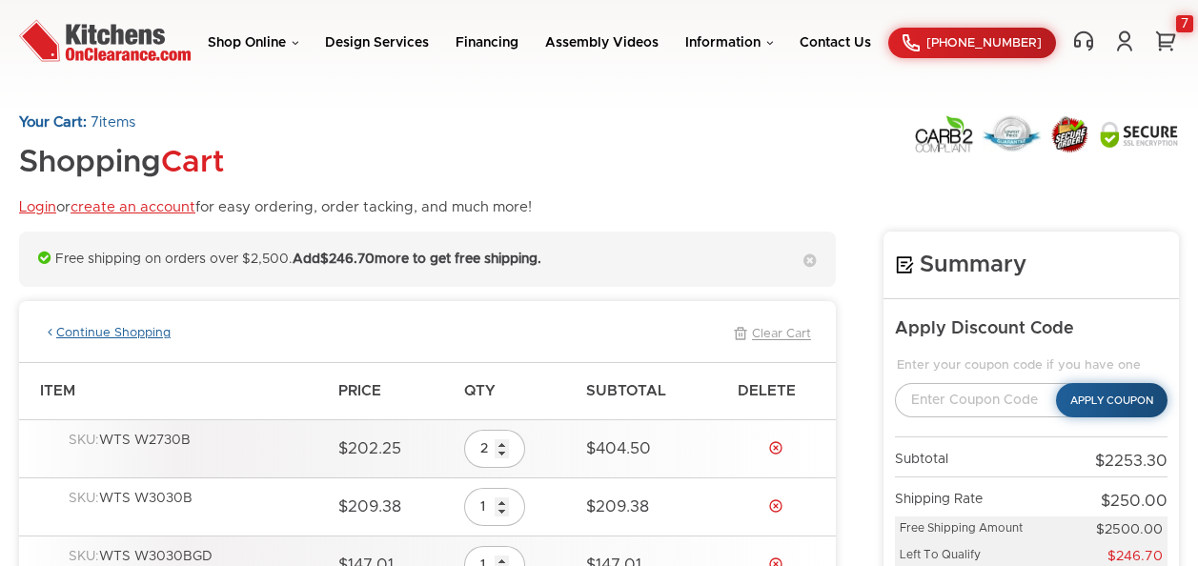
click at [137, 337] on link "Continue Shopping" at bounding box center [107, 334] width 127 height 17
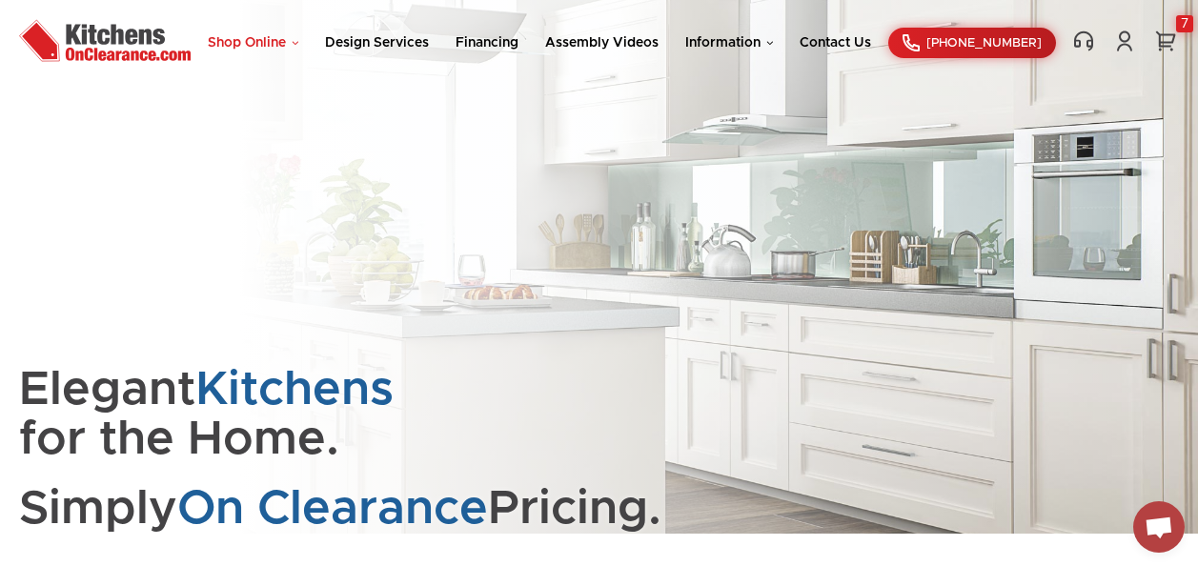
click at [296, 44] on link "Shop Online" at bounding box center [253, 42] width 91 height 13
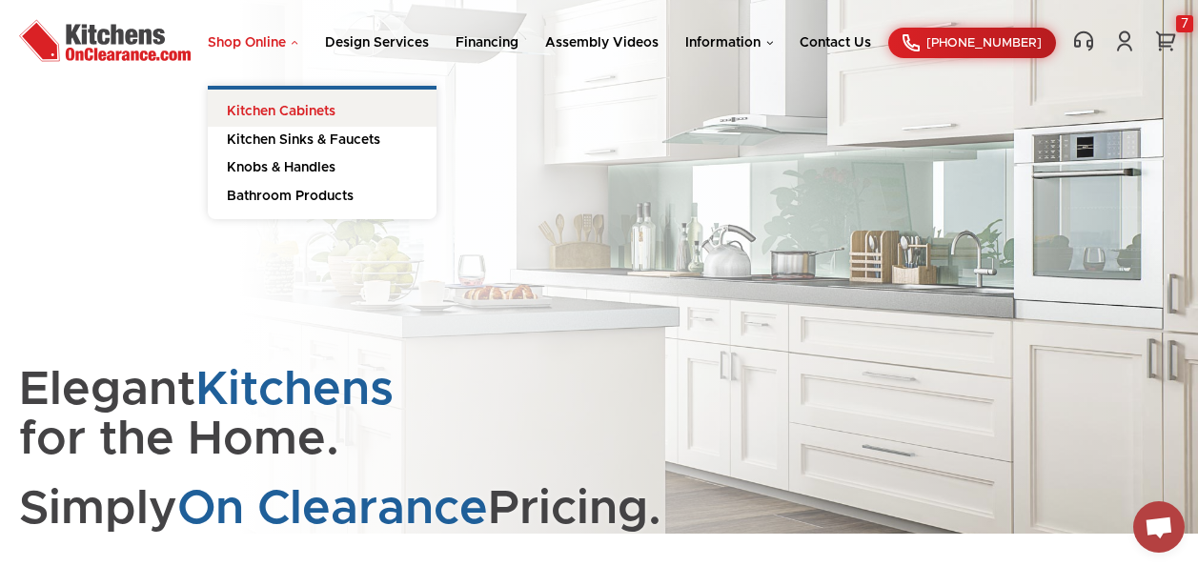
click at [308, 111] on link "Kitchen Cabinets" at bounding box center [322, 108] width 229 height 37
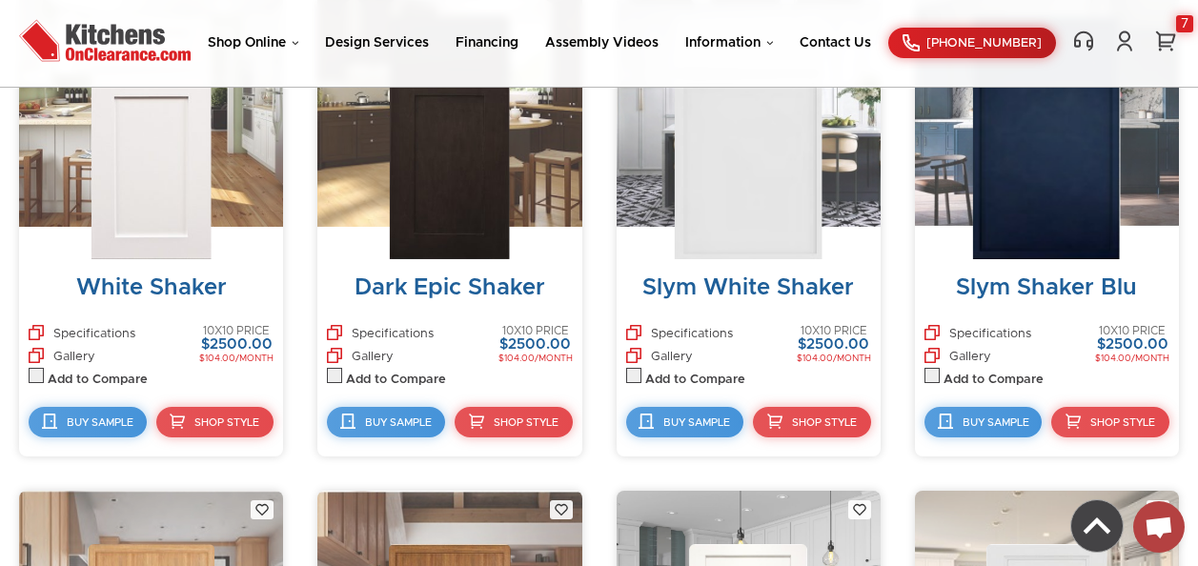
scroll to position [858, 0]
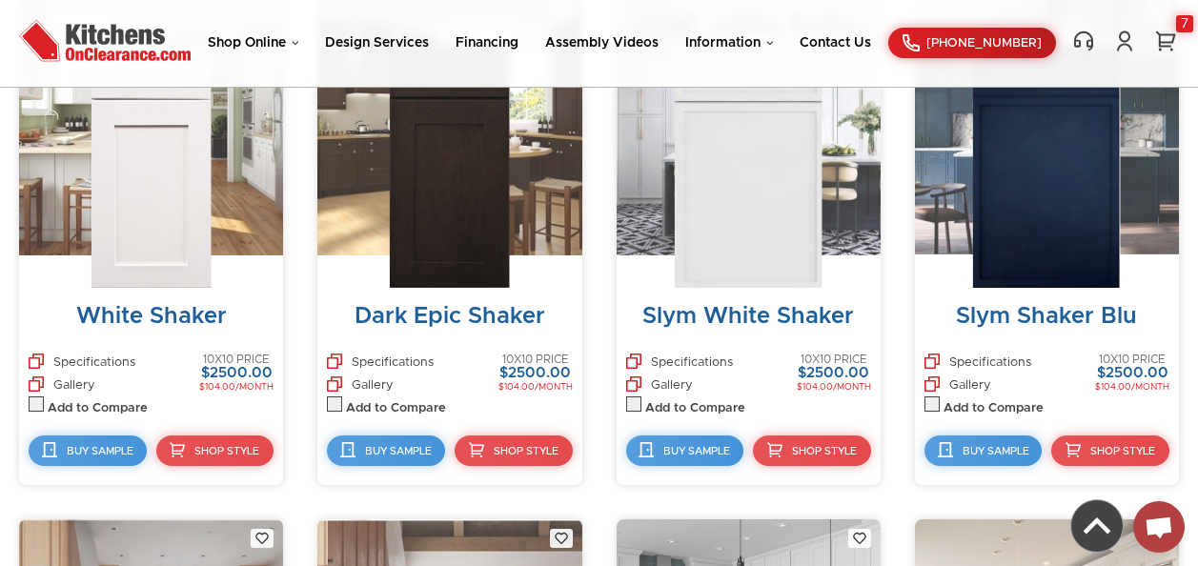
click at [176, 283] on img at bounding box center [151, 166] width 121 height 243
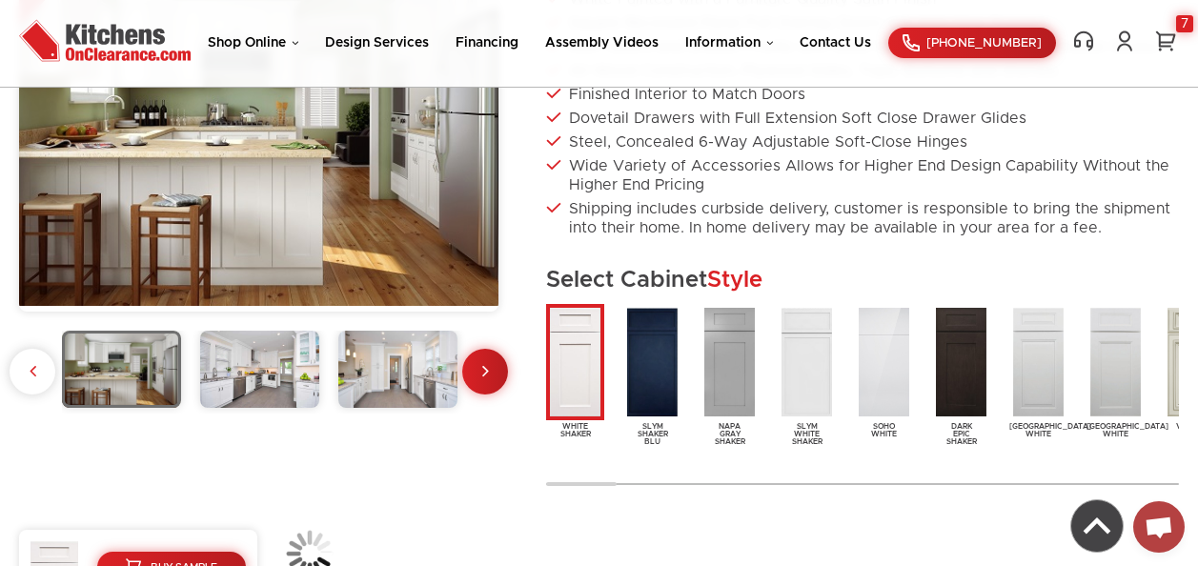
scroll to position [381, 0]
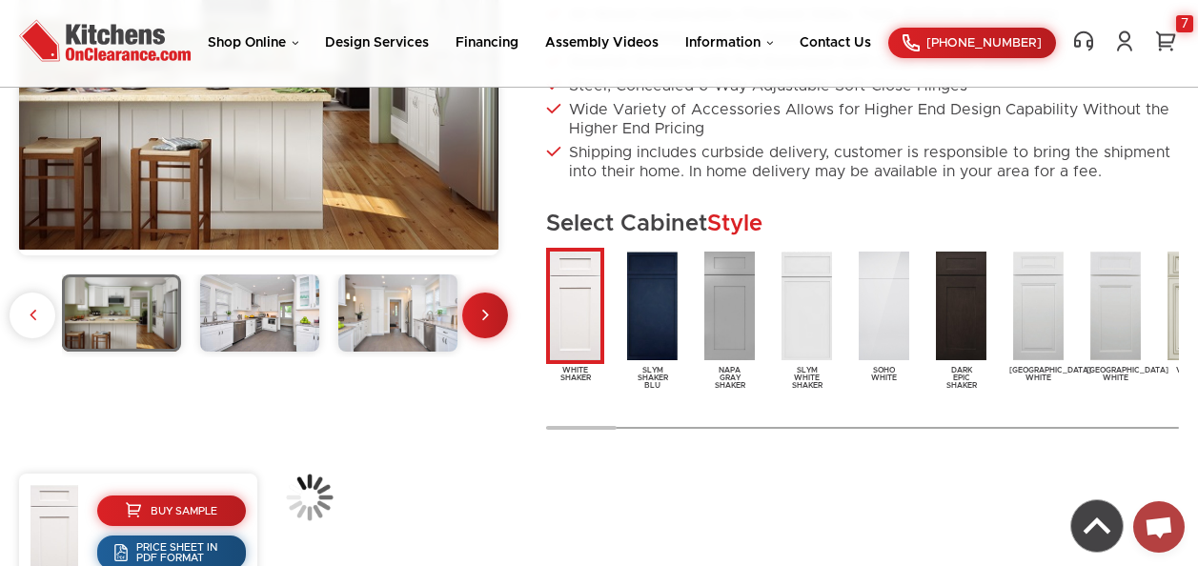
click at [580, 340] on img at bounding box center [575, 306] width 58 height 116
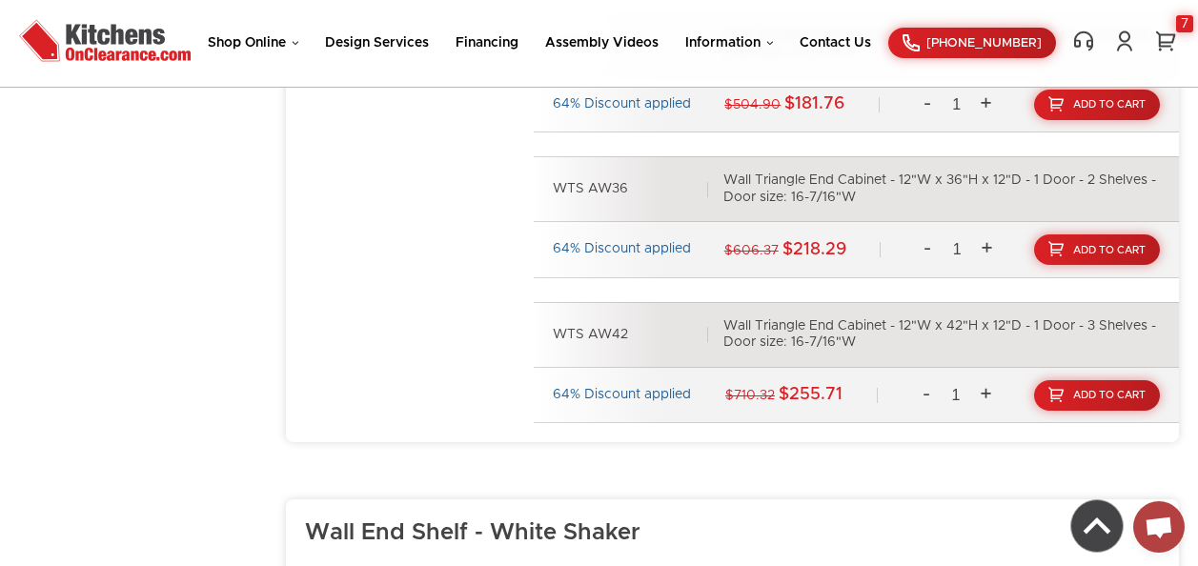
scroll to position [13124, 0]
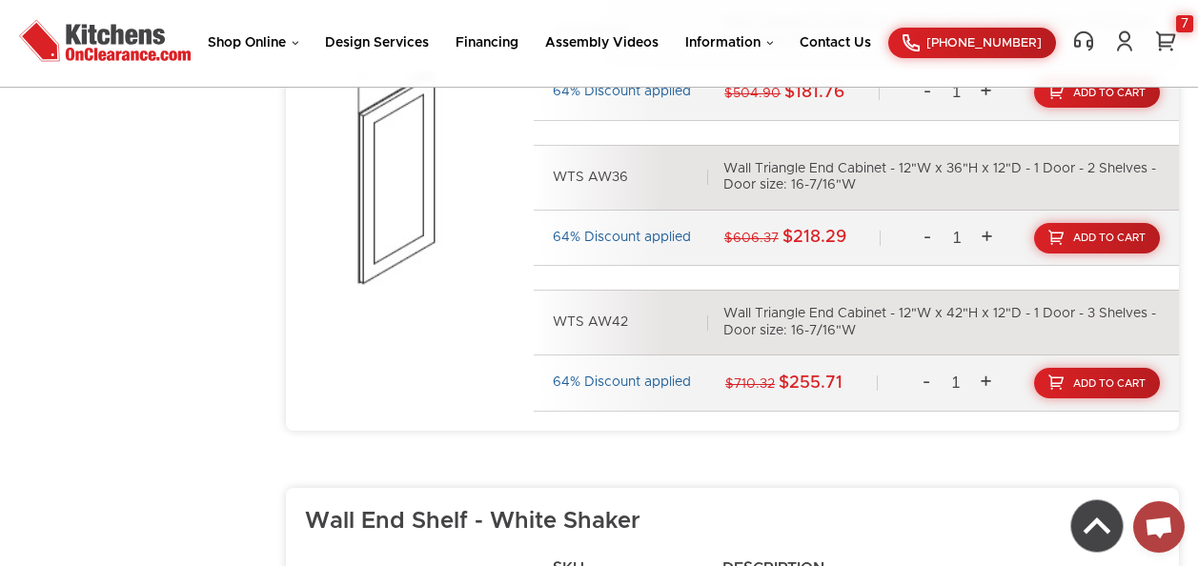
click at [401, 228] on img at bounding box center [410, 178] width 210 height 241
click at [407, 247] on img at bounding box center [410, 178] width 210 height 241
click at [753, 327] on div "Wall Triangle End Cabinet - 12"W x 42"H x 12"D - 1 Door - 3 Shelves - Door size…" at bounding box center [942, 322] width 437 height 33
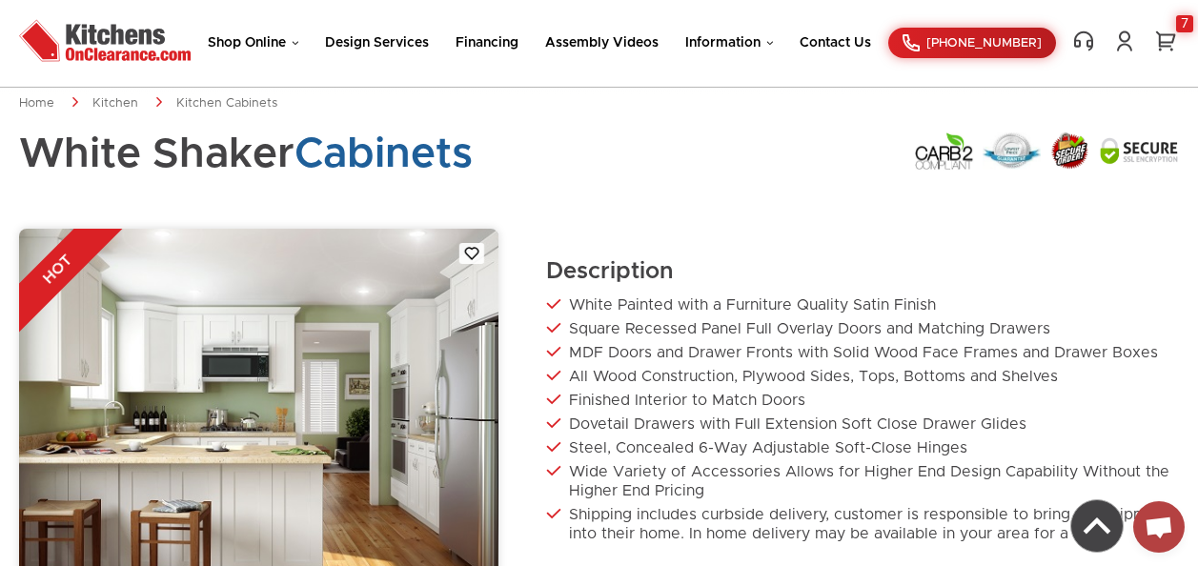
scroll to position [0, 0]
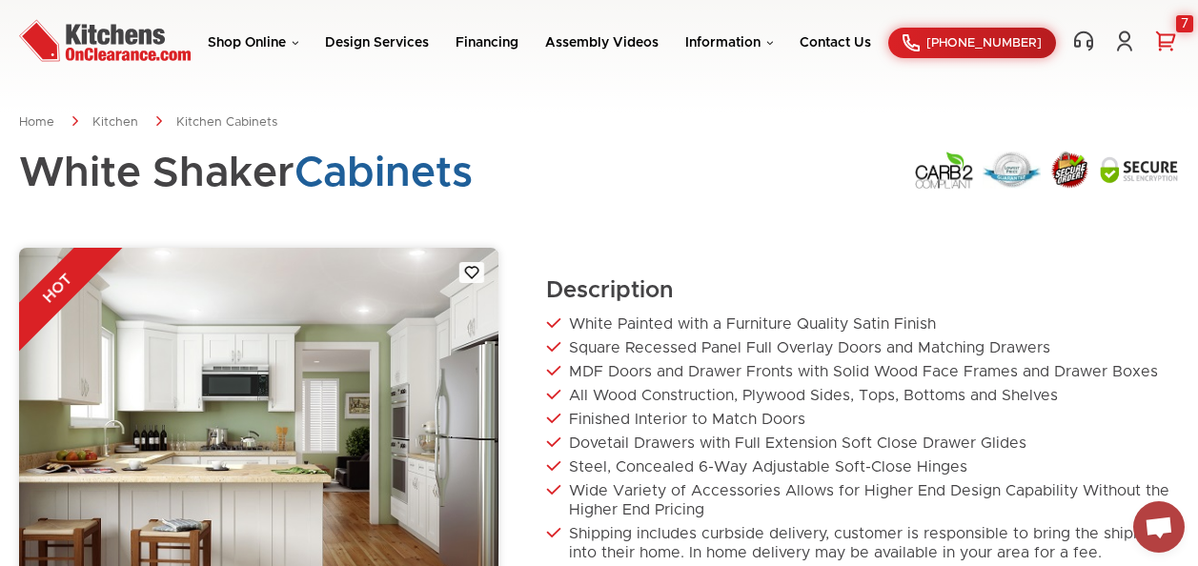
click at [1171, 42] on link "7" at bounding box center [1166, 41] width 27 height 23
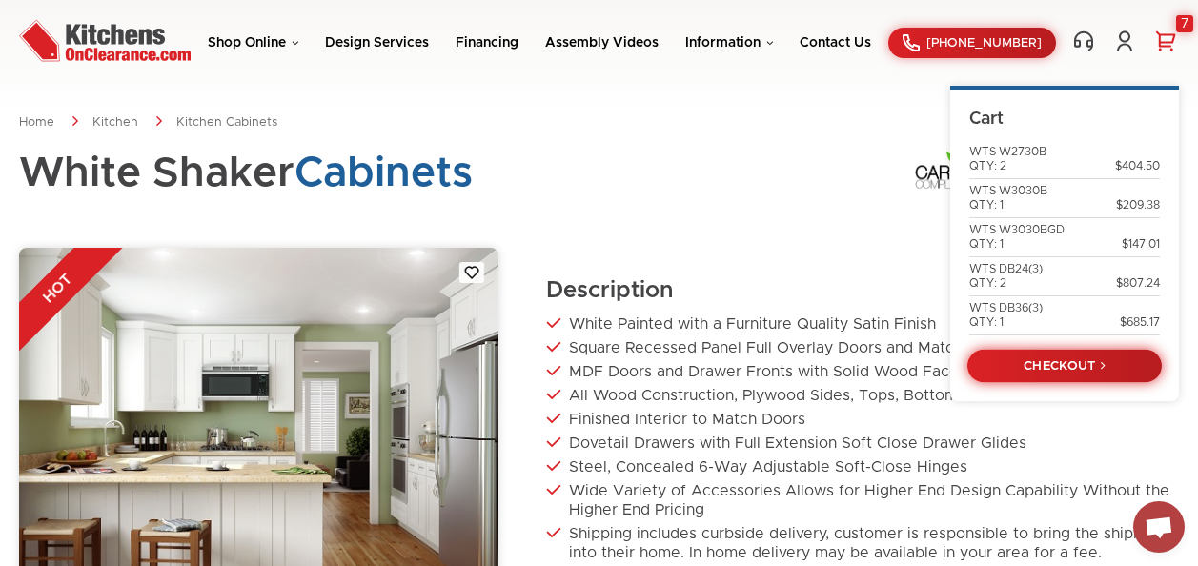
click at [1073, 373] on link "CHECKOUT" at bounding box center [1065, 365] width 194 height 33
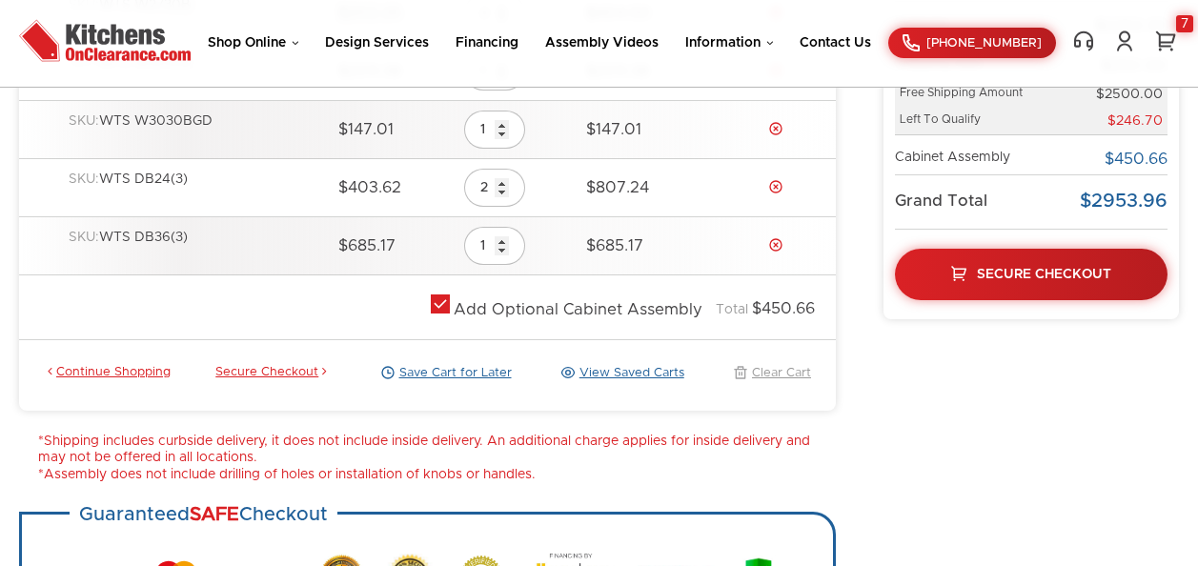
scroll to position [477, 0]
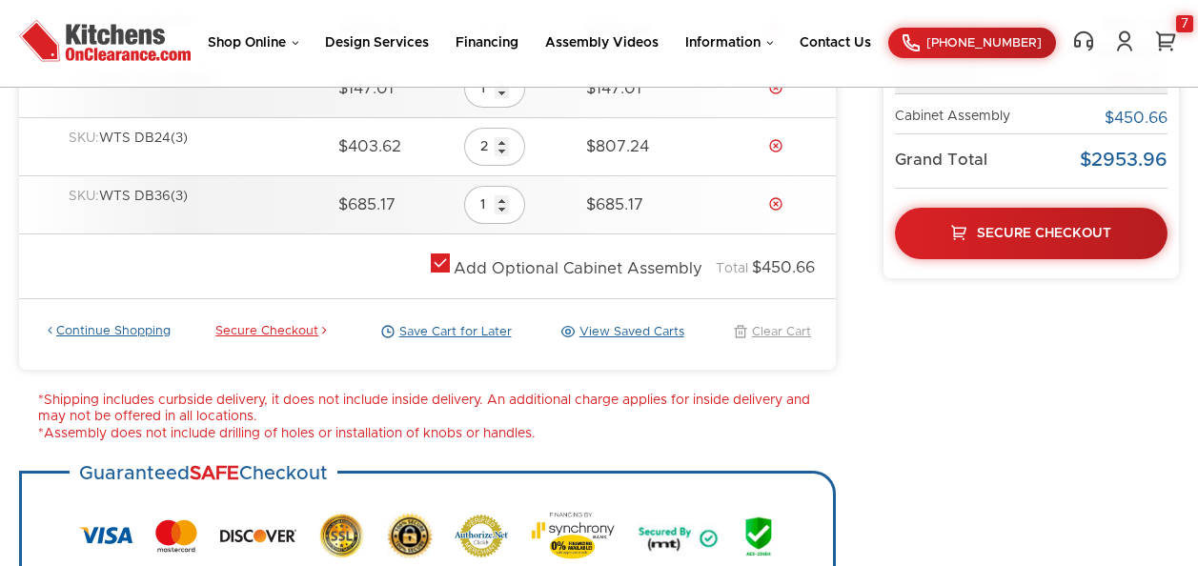
click at [85, 328] on link "Continue Shopping" at bounding box center [107, 332] width 127 height 17
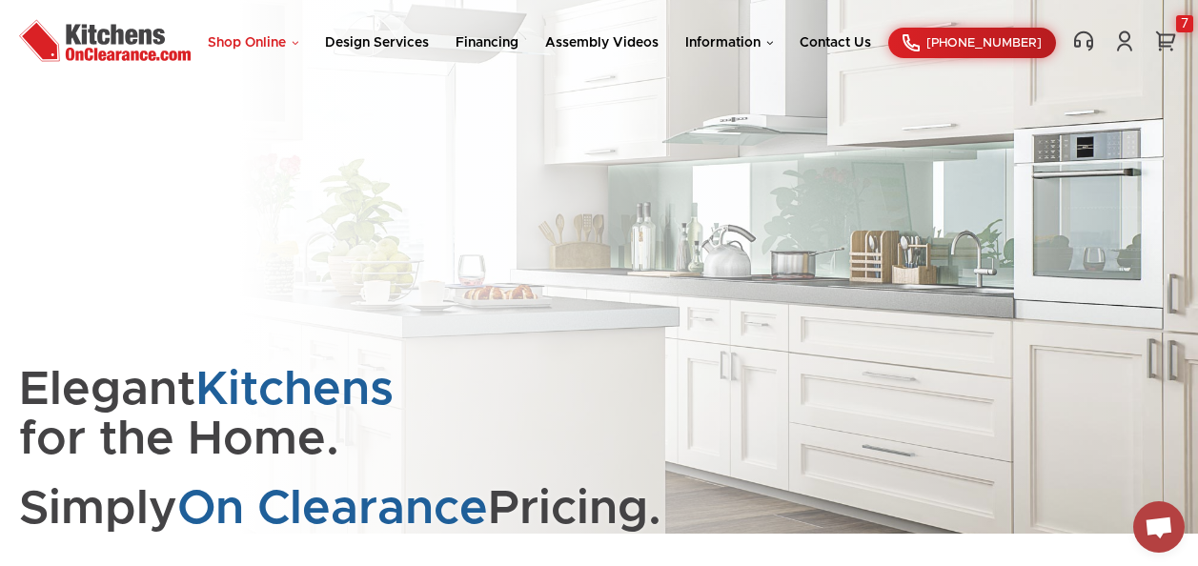
click at [263, 44] on link "Shop Online" at bounding box center [253, 42] width 91 height 13
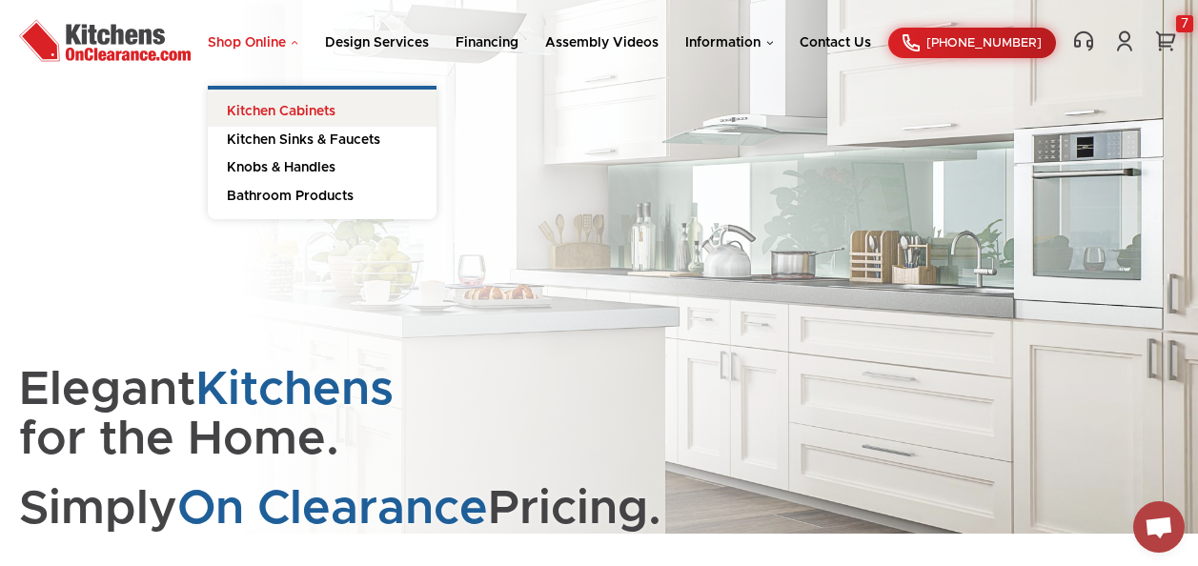
click at [268, 113] on link "Kitchen Cabinets" at bounding box center [322, 108] width 229 height 37
click at [300, 106] on link "Kitchen Cabinets" at bounding box center [322, 108] width 229 height 37
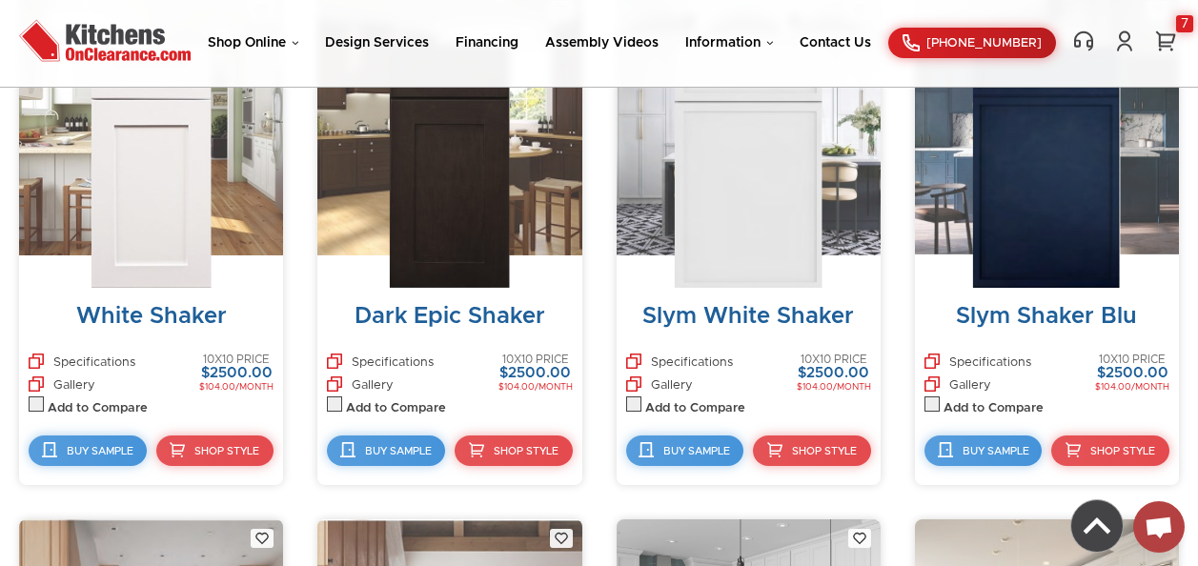
scroll to position [953, 0]
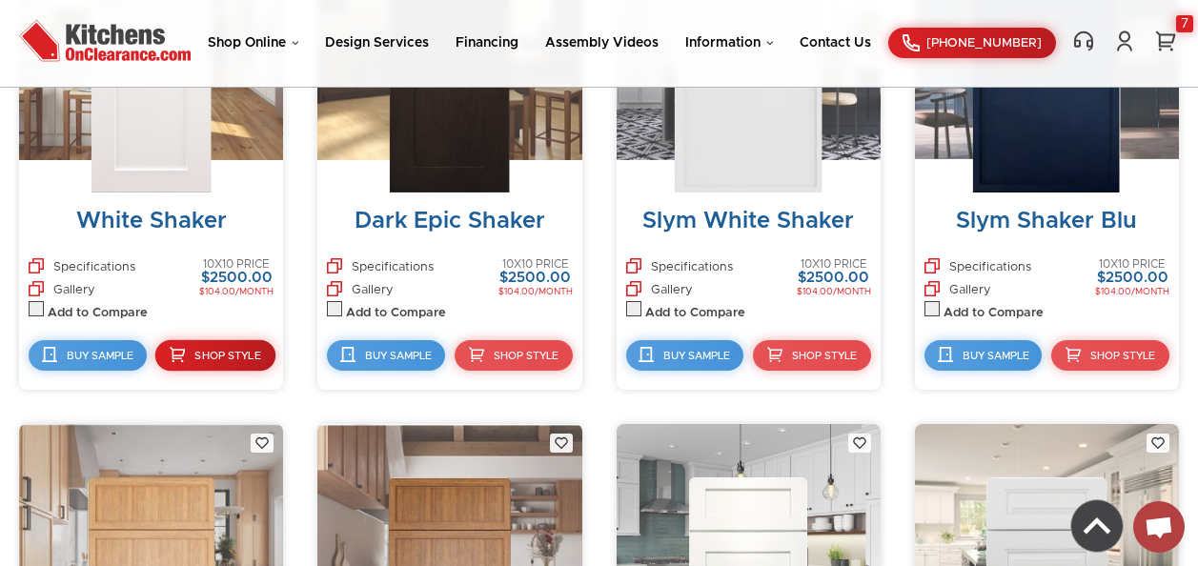
click at [235, 349] on link "Shop Style" at bounding box center [214, 355] width 120 height 31
click at [229, 354] on span "Shop Style" at bounding box center [227, 356] width 66 height 10
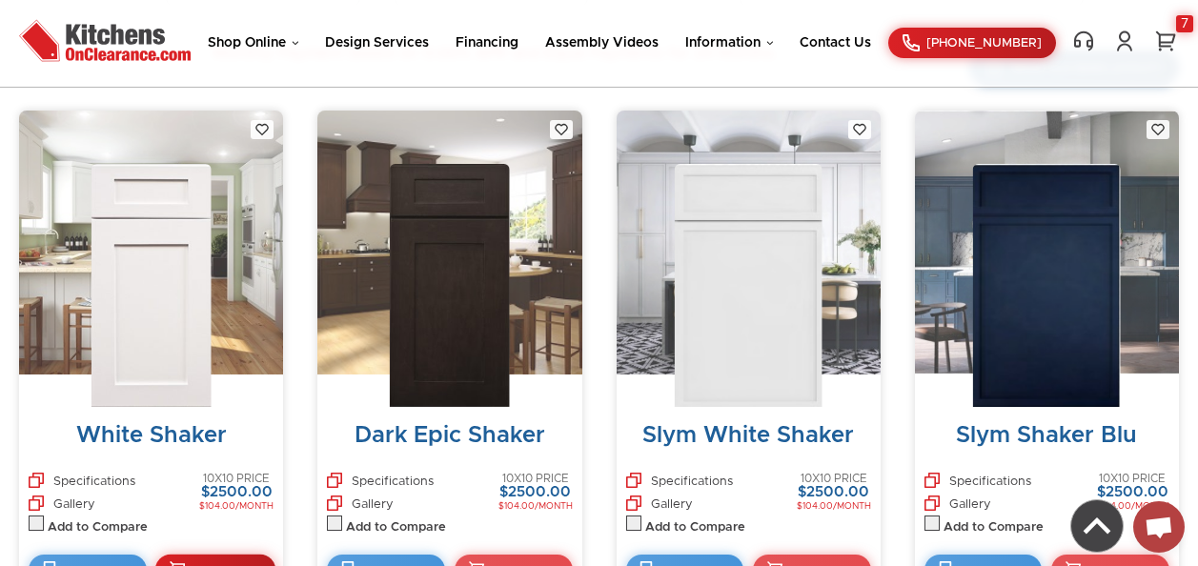
scroll to position [718, 0]
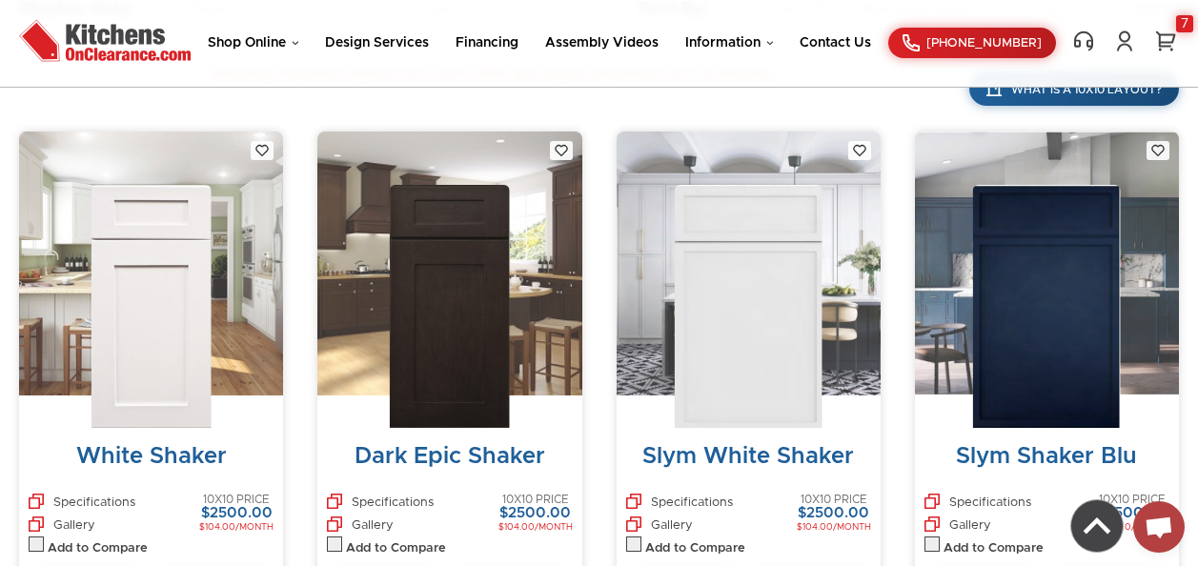
click at [169, 309] on img at bounding box center [151, 306] width 121 height 243
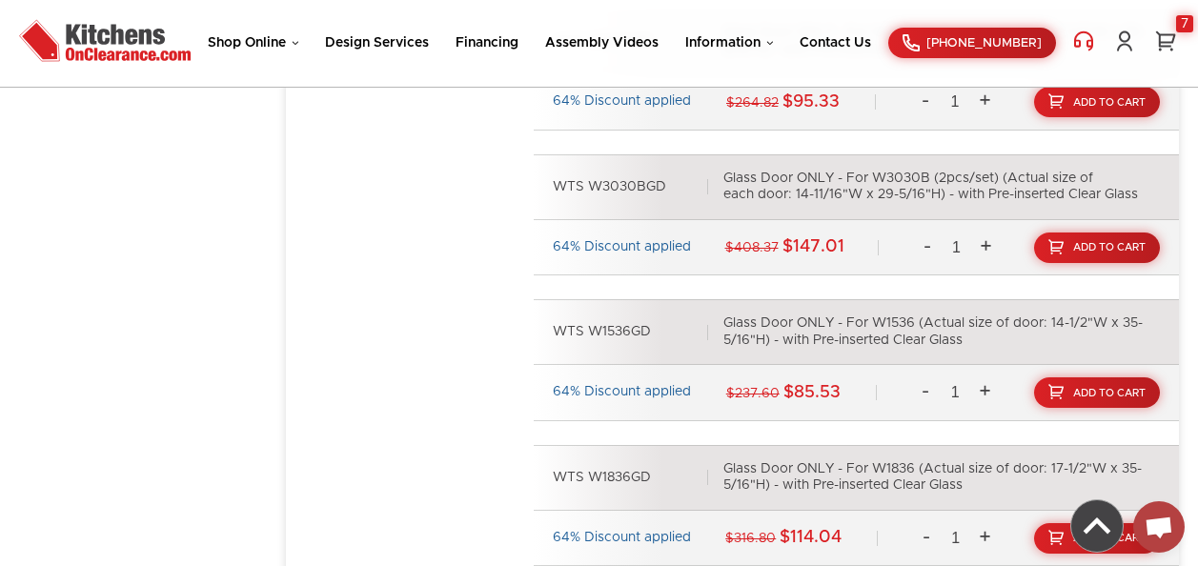
scroll to position [15211, 0]
click at [1162, 41] on link "7" at bounding box center [1166, 41] width 27 height 23
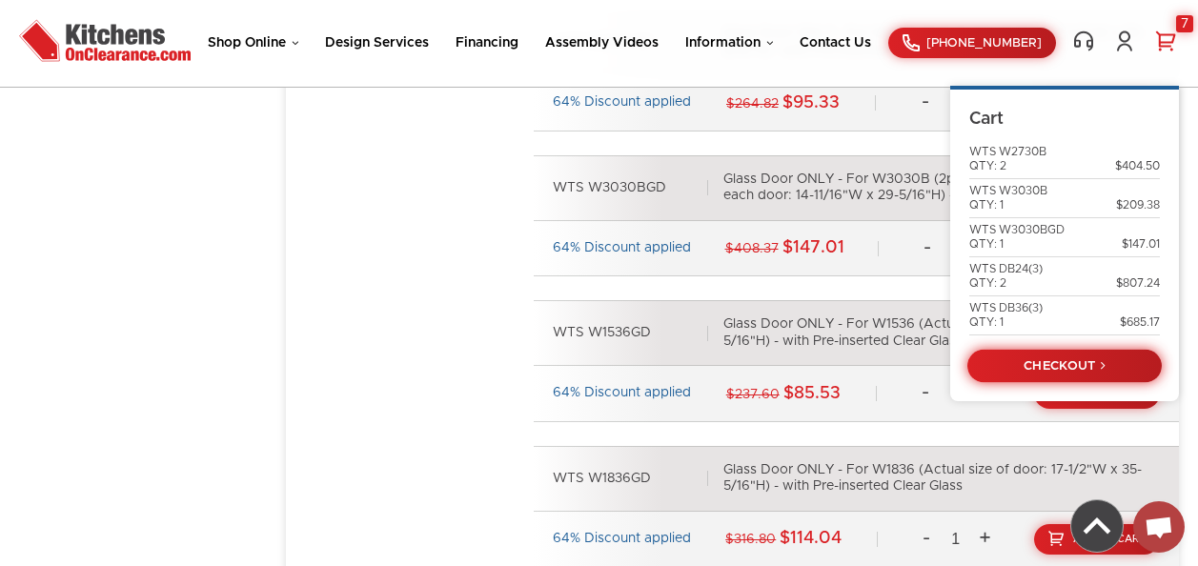
click at [1063, 368] on link "CHECKOUT" at bounding box center [1065, 365] width 194 height 33
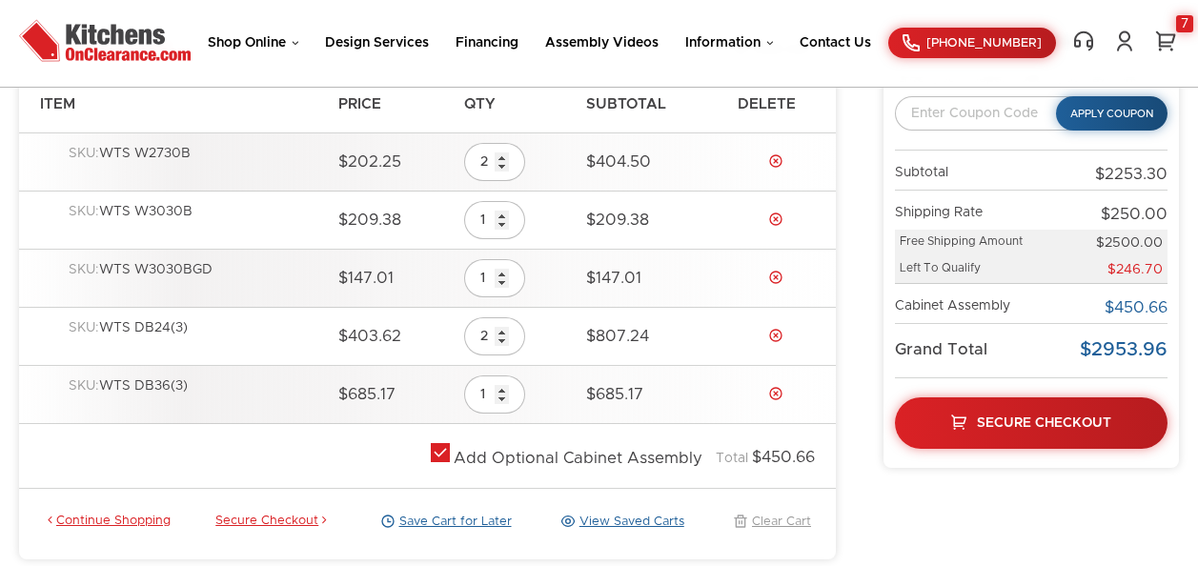
scroll to position [95, 0]
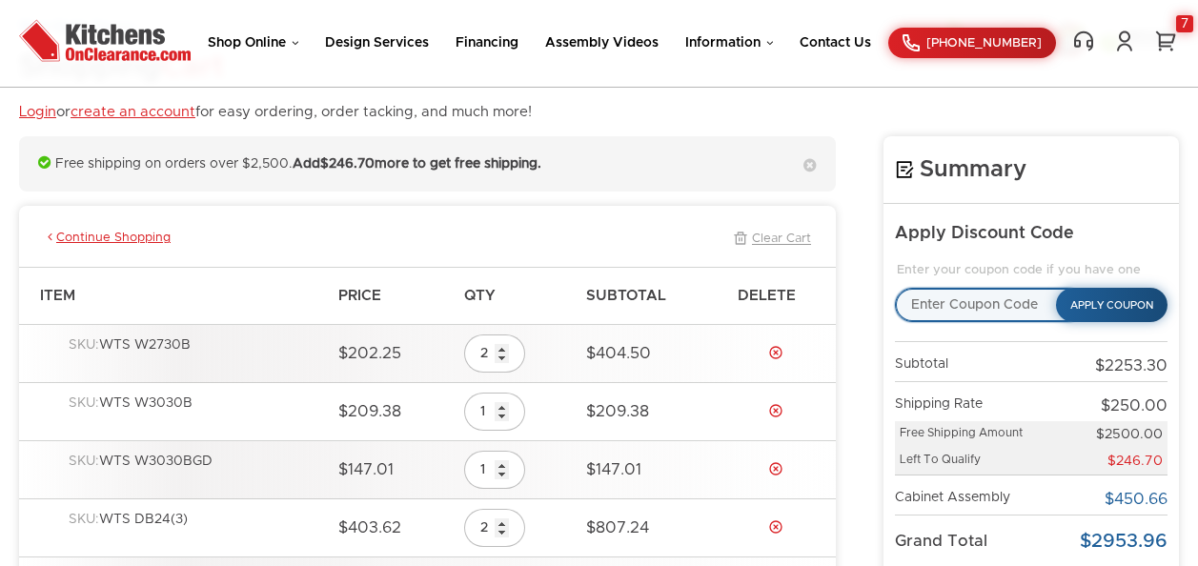
click at [942, 303] on input "text" at bounding box center [990, 305] width 190 height 34
type input "milt"
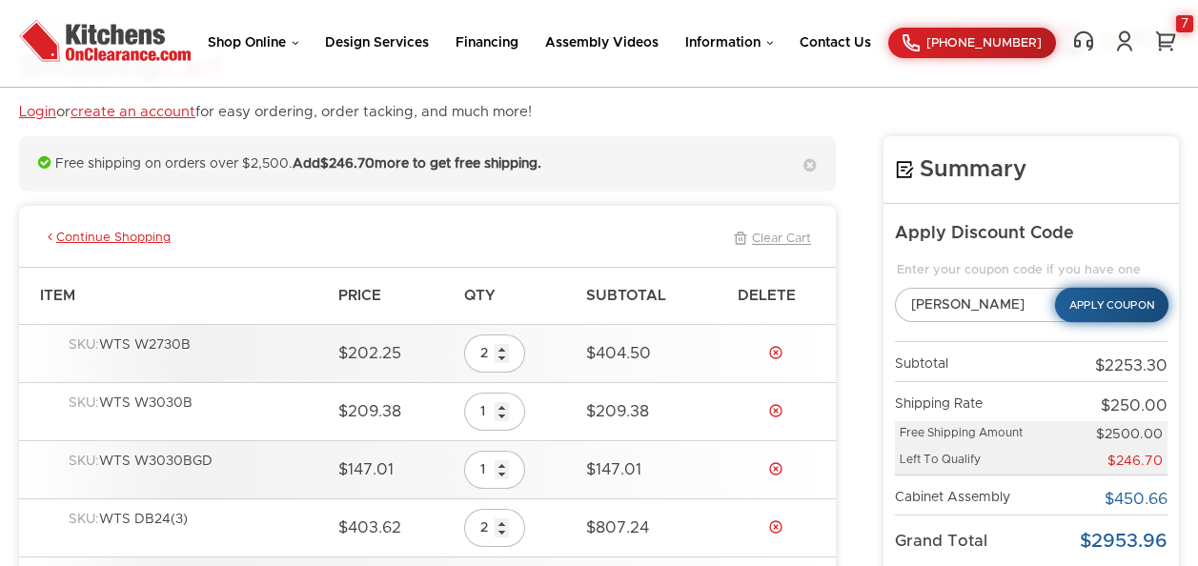
click at [1136, 308] on button "Apply Coupon" at bounding box center [1111, 305] width 113 height 35
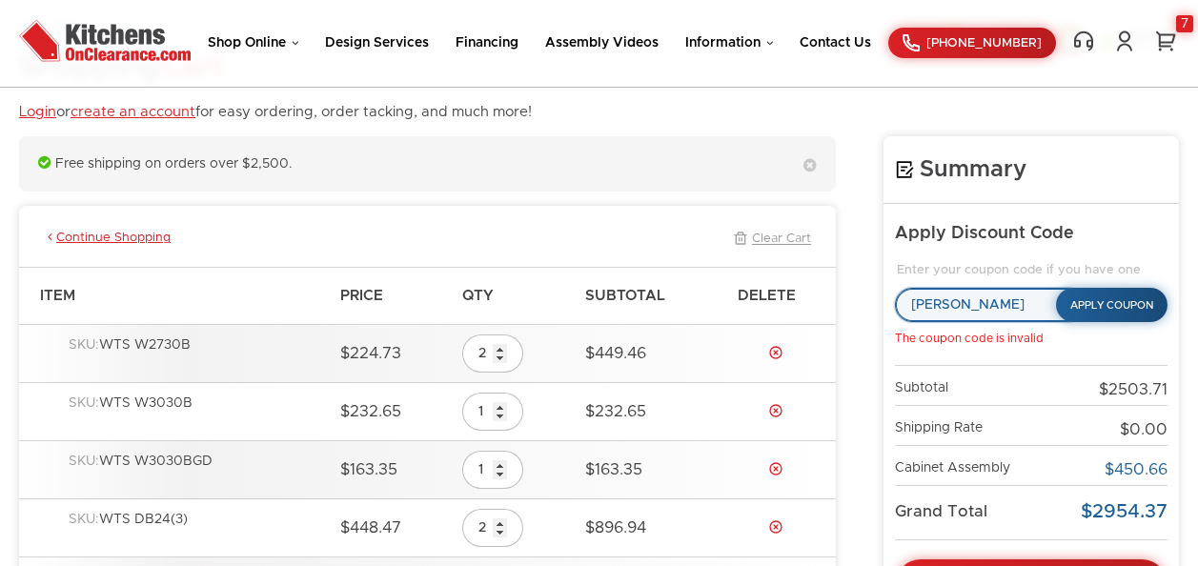
drag, startPoint x: 954, startPoint y: 303, endPoint x: 814, endPoint y: 294, distance: 140.5
click at [106, 51] on img at bounding box center [105, 40] width 172 height 52
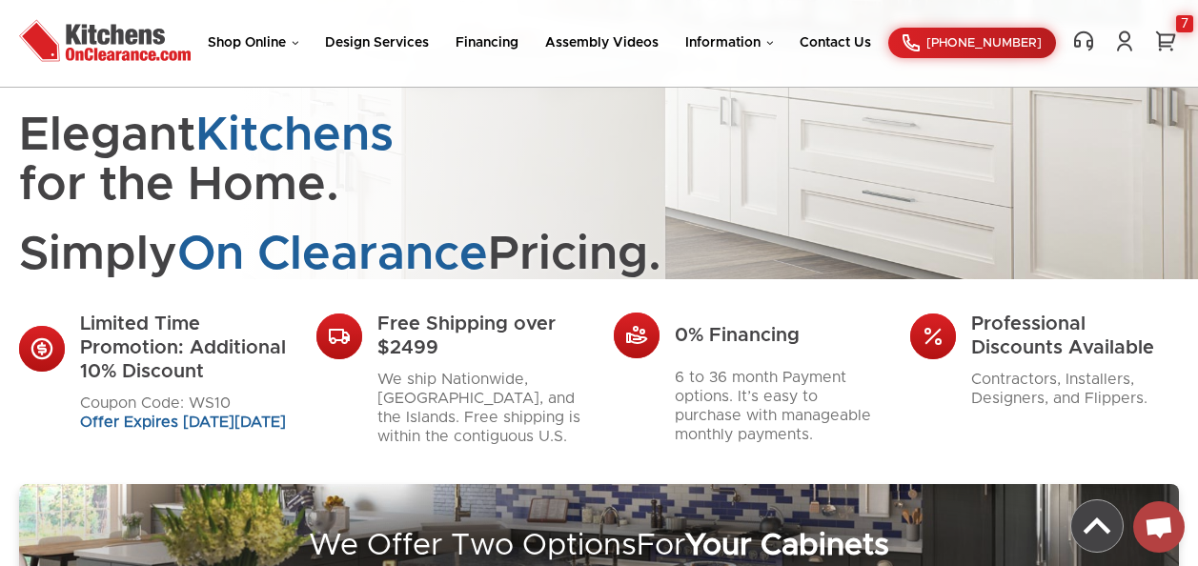
scroll to position [286, 0]
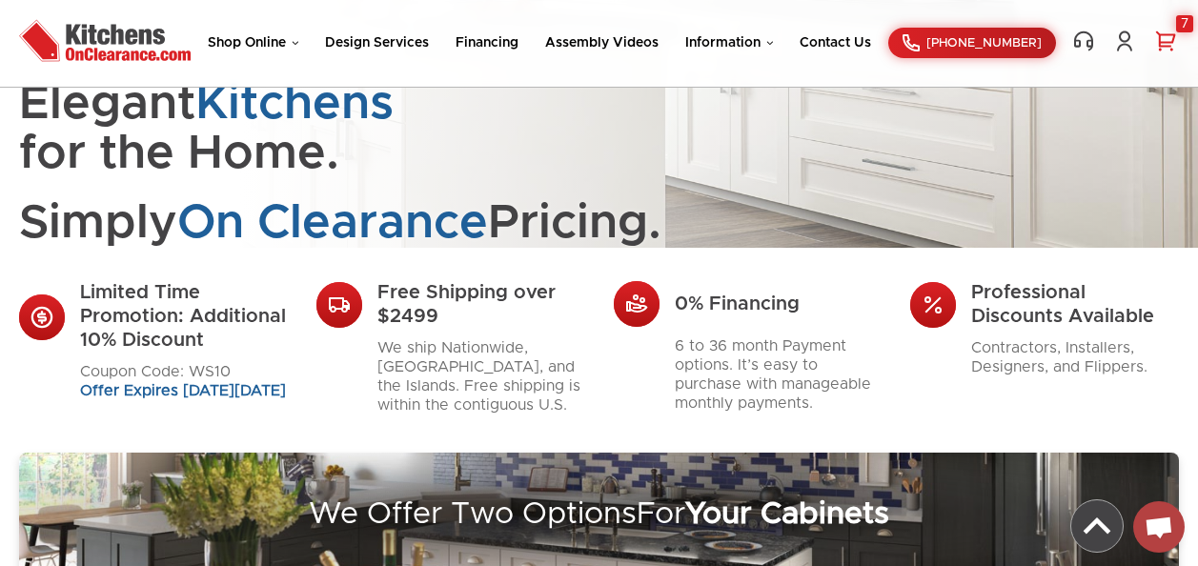
click at [1187, 29] on div "7" at bounding box center [1184, 23] width 17 height 17
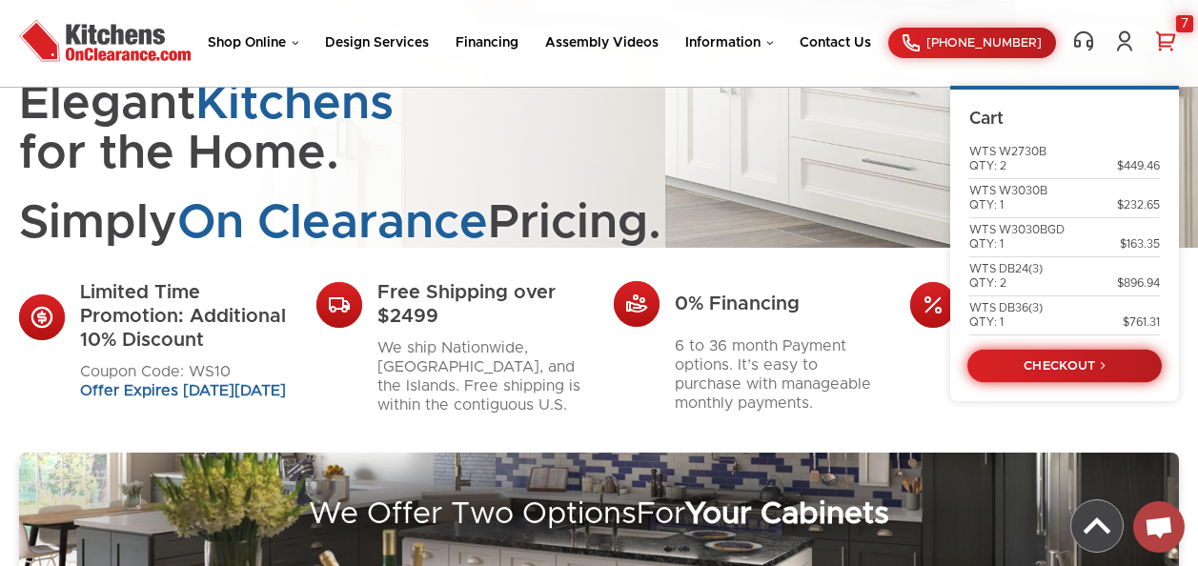
click at [1076, 369] on link "CHECKOUT" at bounding box center [1065, 365] width 194 height 33
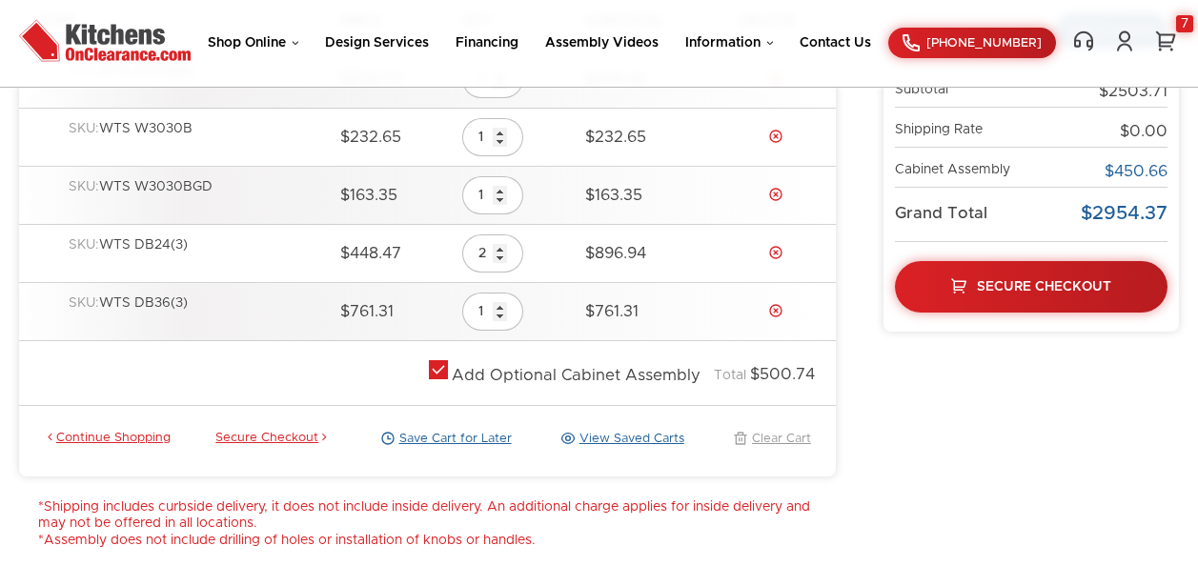
scroll to position [381, 0]
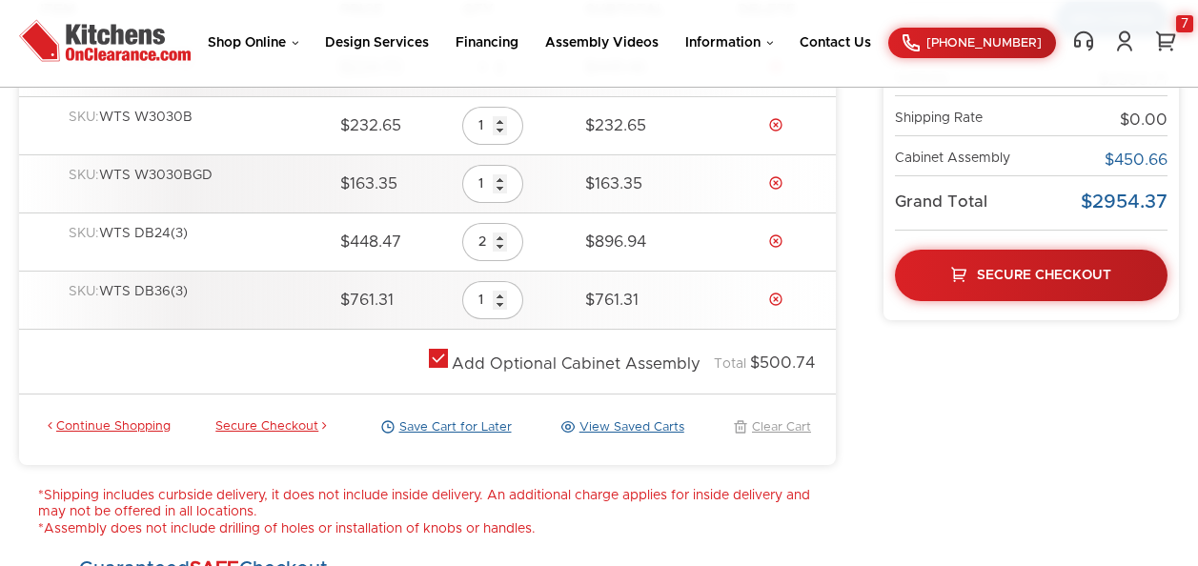
click at [439, 361] on label at bounding box center [438, 363] width 19 height 13
checkbox input "false"
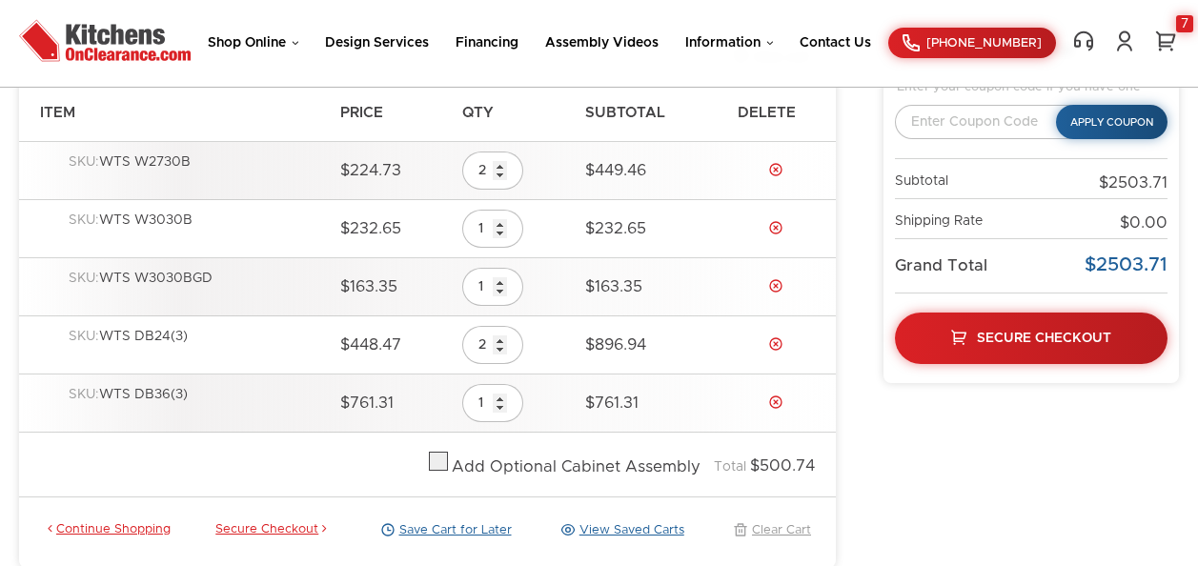
scroll to position [191, 0]
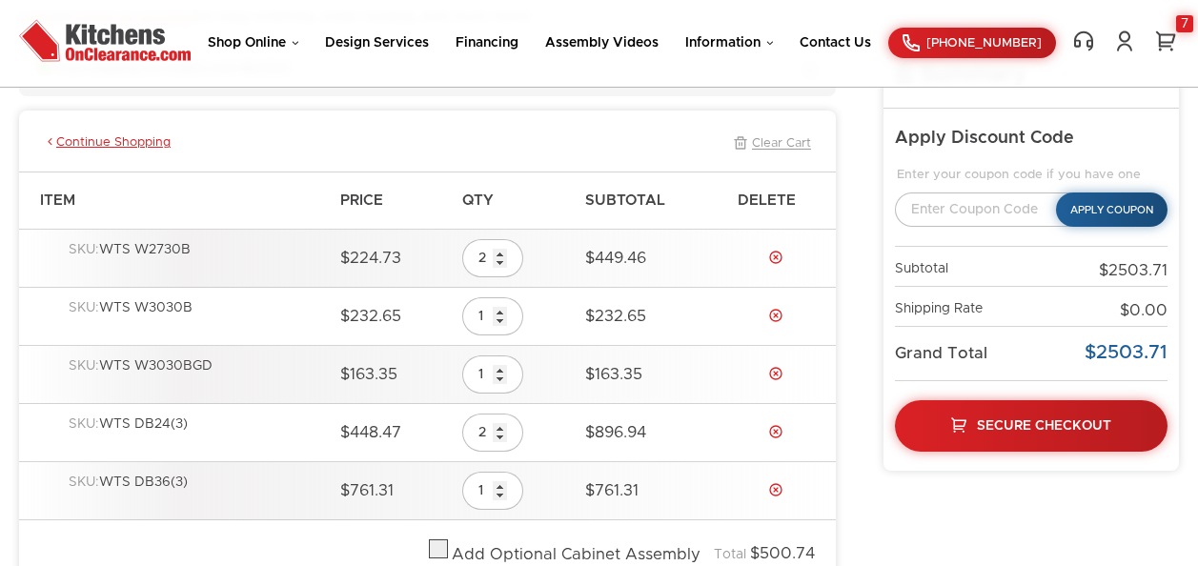
click at [98, 55] on img at bounding box center [105, 40] width 172 height 52
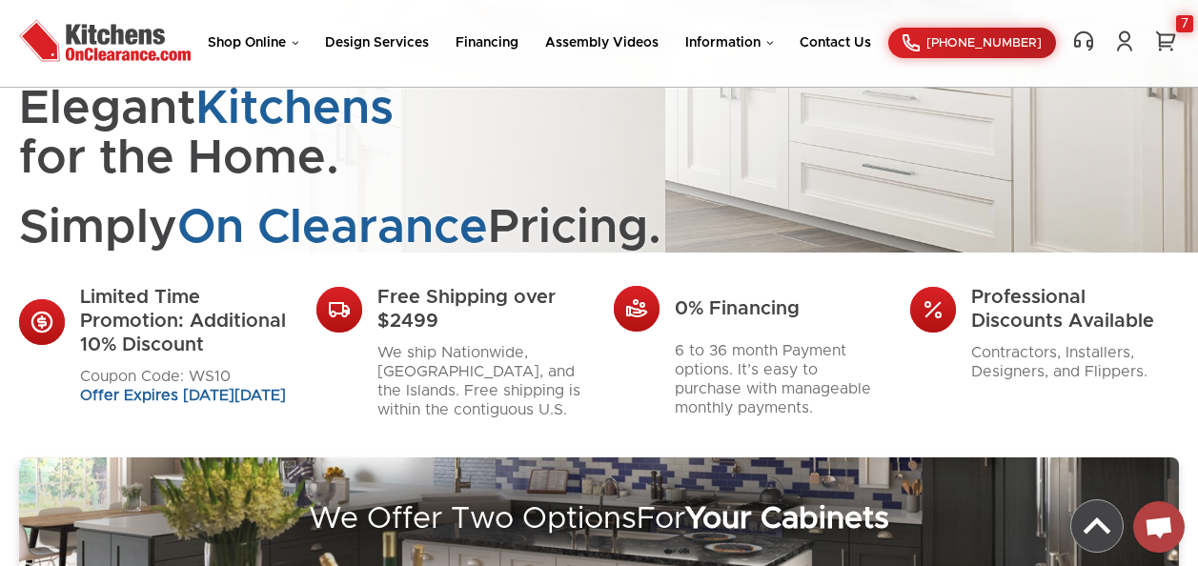
scroll to position [286, 0]
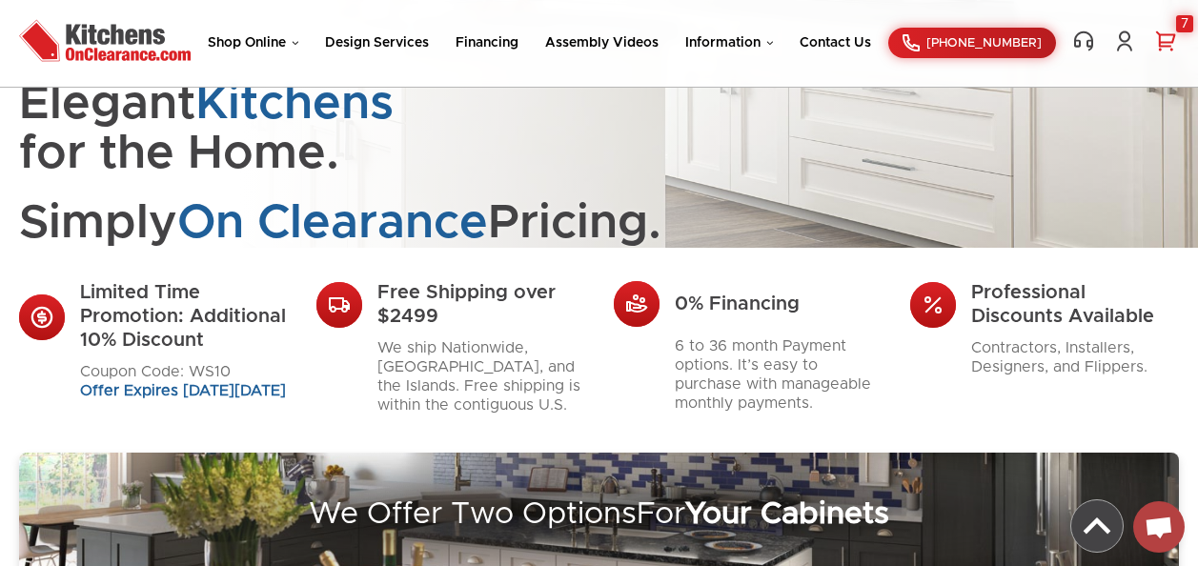
click at [1177, 35] on link "7" at bounding box center [1166, 41] width 27 height 23
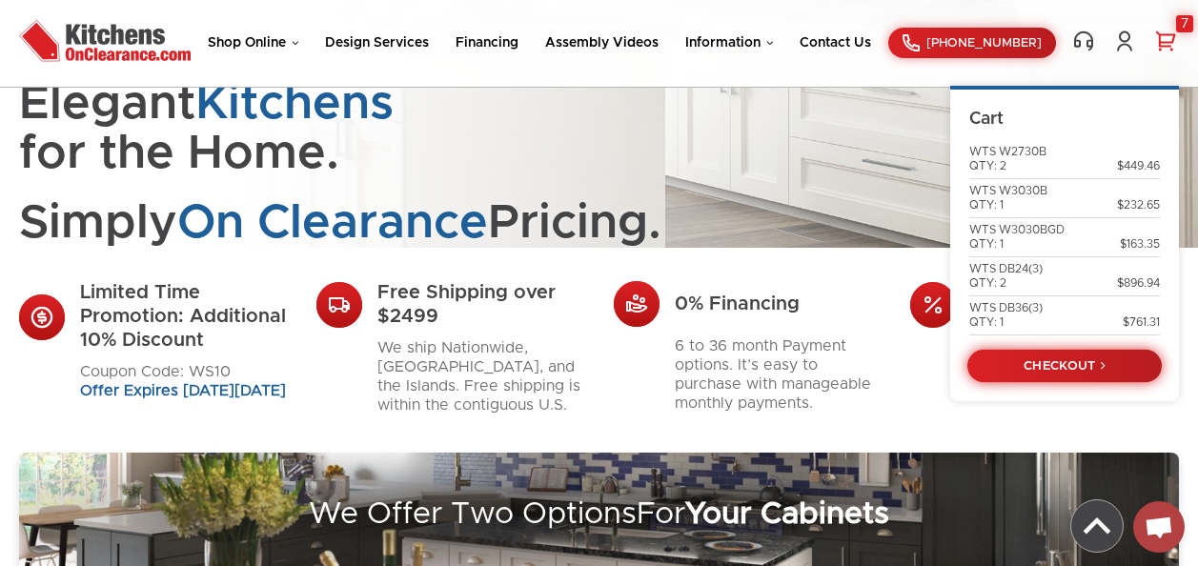
click at [1092, 364] on link "CHECKOUT" at bounding box center [1065, 365] width 194 height 33
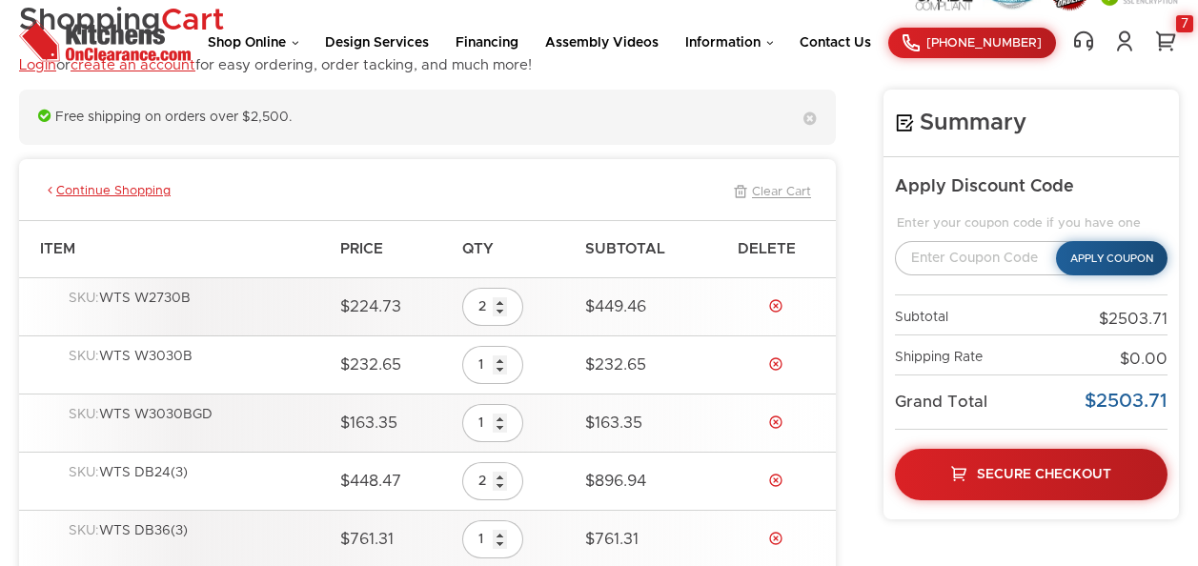
scroll to position [191, 0]
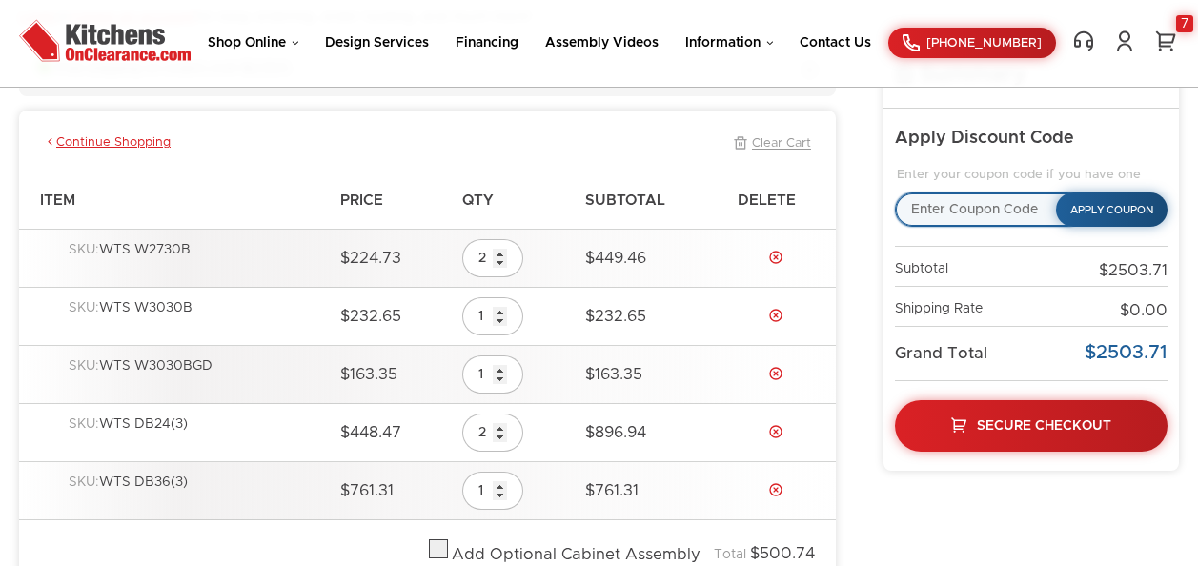
click at [983, 205] on input "text" at bounding box center [990, 210] width 190 height 34
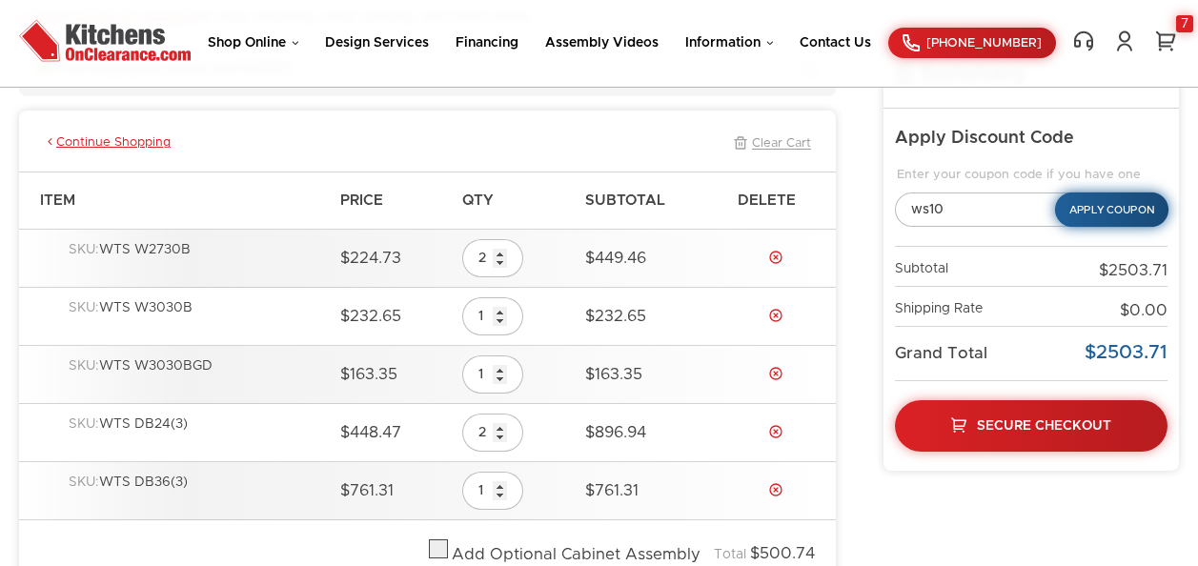
click at [1136, 216] on button "Apply Coupon" at bounding box center [1111, 210] width 113 height 35
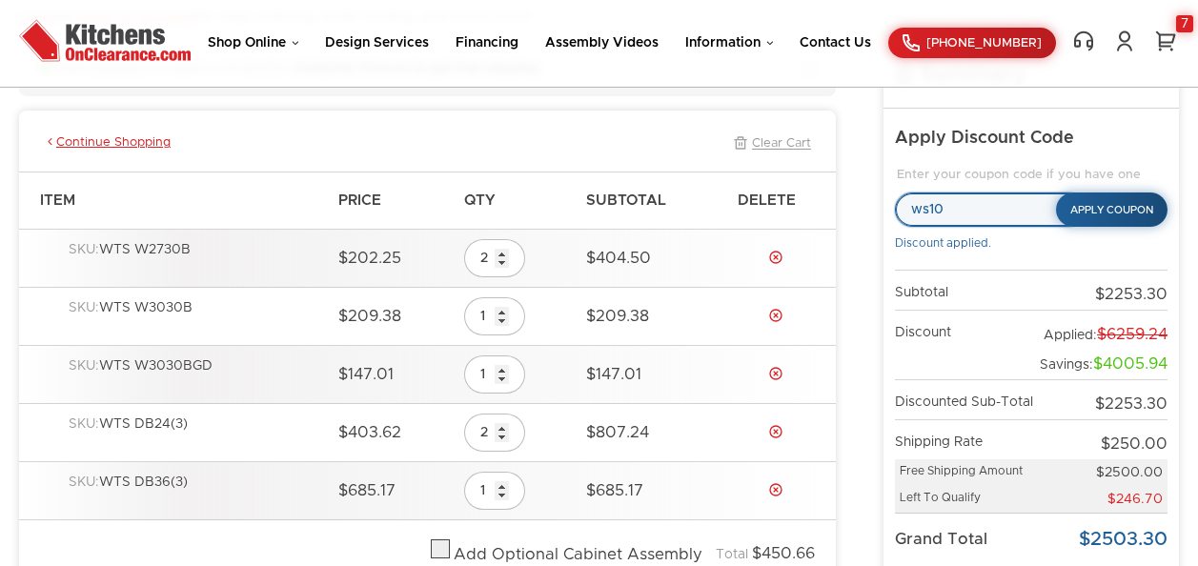
drag, startPoint x: 947, startPoint y: 199, endPoint x: 888, endPoint y: 203, distance: 59.2
click at [888, 203] on div "Apply Discount Code Enter your coupon code if you have one ws10 Apply Coupon Di…" at bounding box center [1032, 383] width 296 height 549
type input "milt"
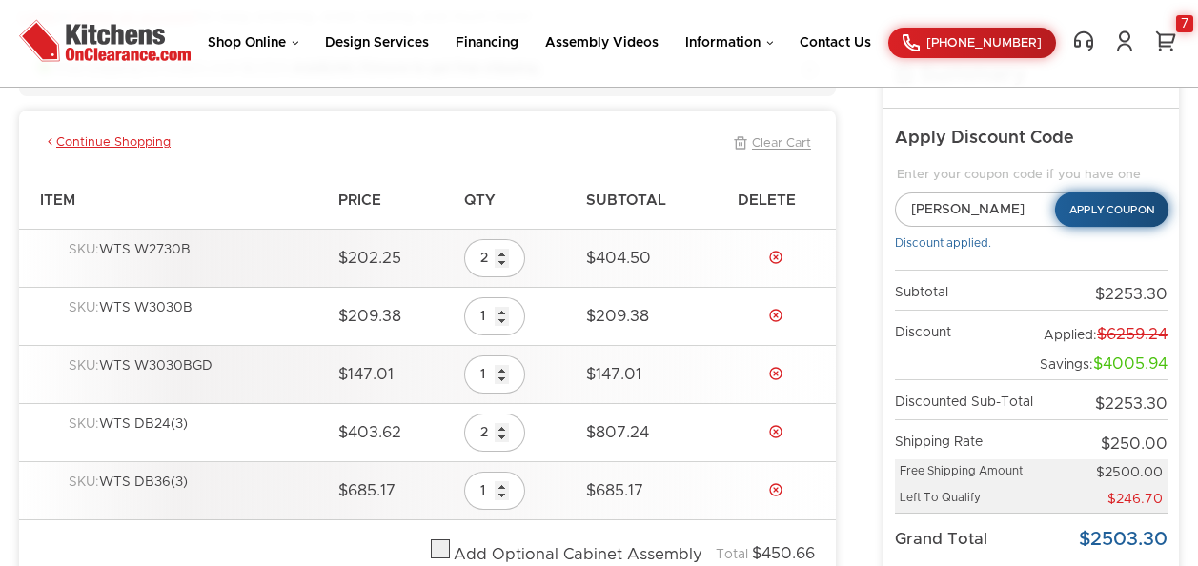
click at [1098, 211] on button "Apply Coupon" at bounding box center [1111, 210] width 113 height 35
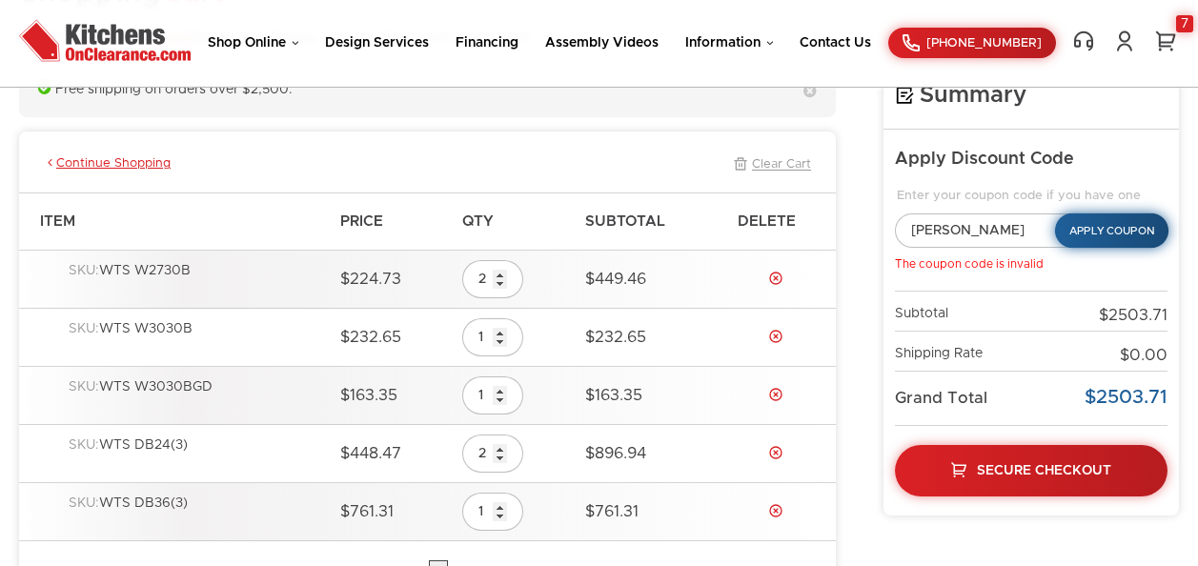
scroll to position [0, 0]
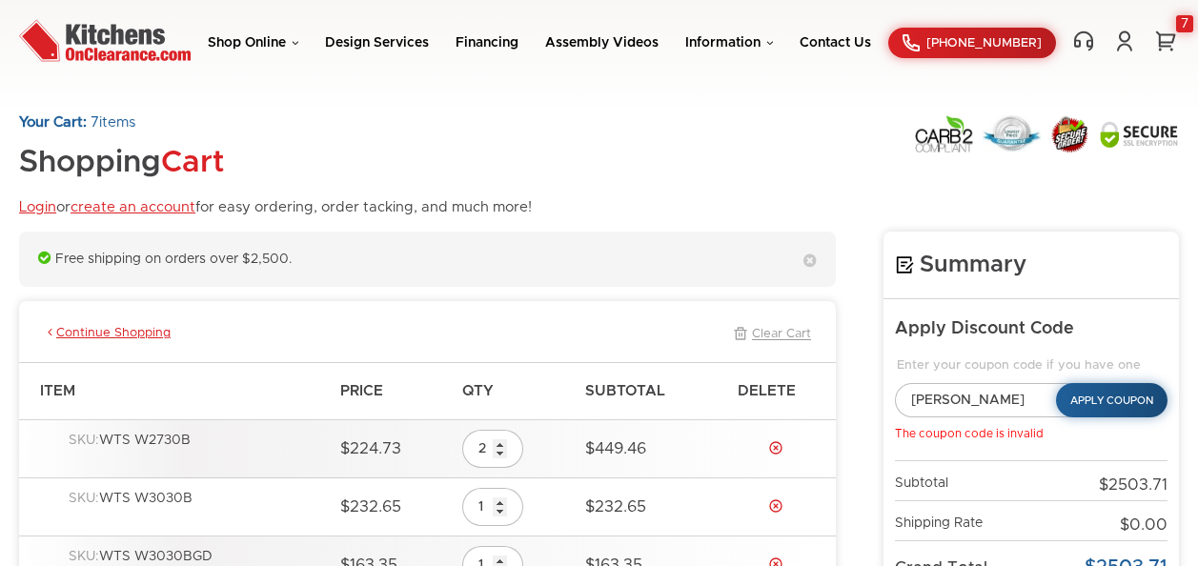
click at [113, 44] on img at bounding box center [105, 40] width 172 height 52
